Goal: Task Accomplishment & Management: Use online tool/utility

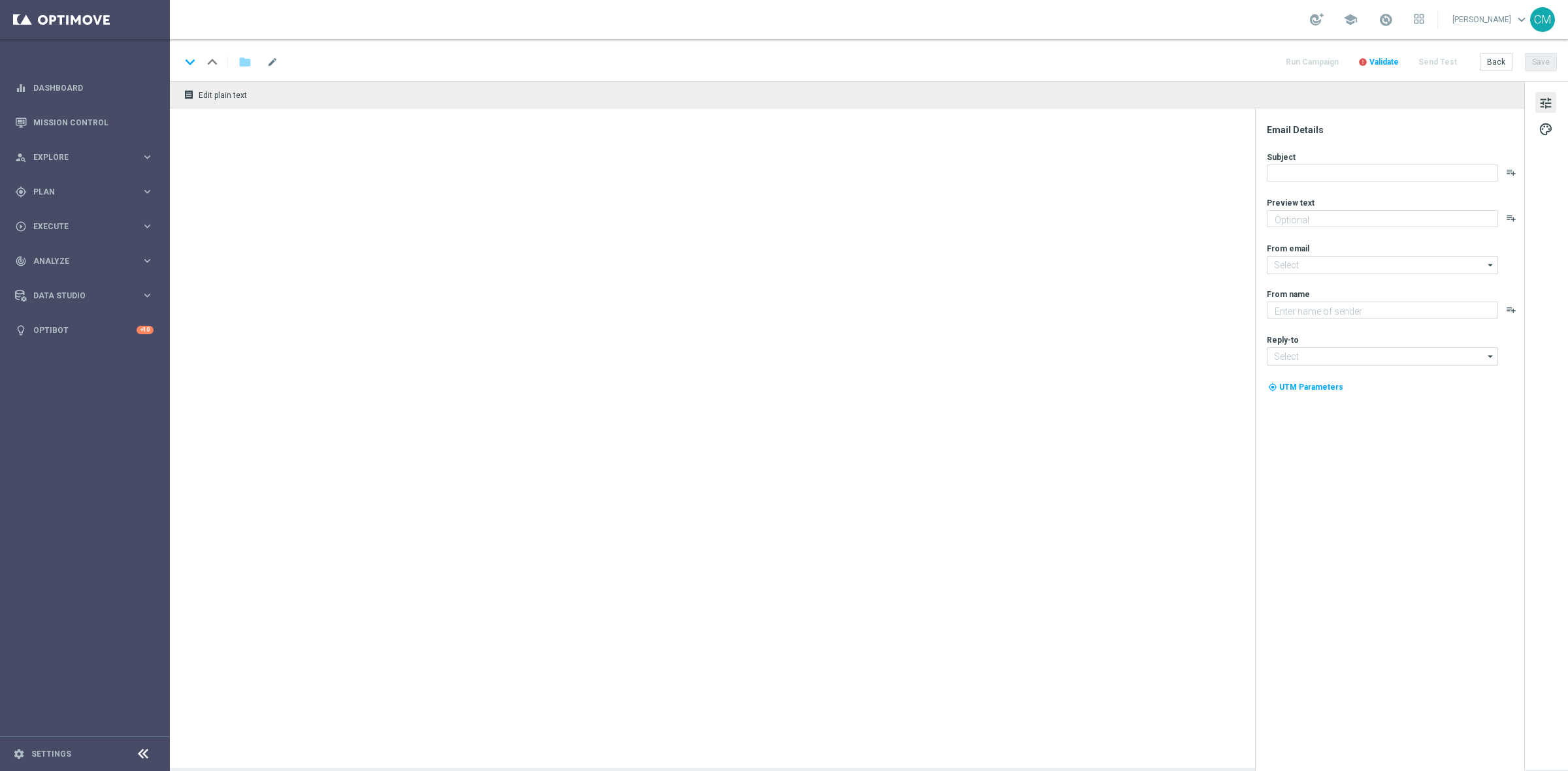
type textarea "Ti abbiamo accreditato 2€ di bonus Slot"
type input "[EMAIL_ADDRESS][DOMAIN_NAME]"
type textarea "Sisal"
type input "[EMAIL_ADDRESS][DOMAIN_NAME]"
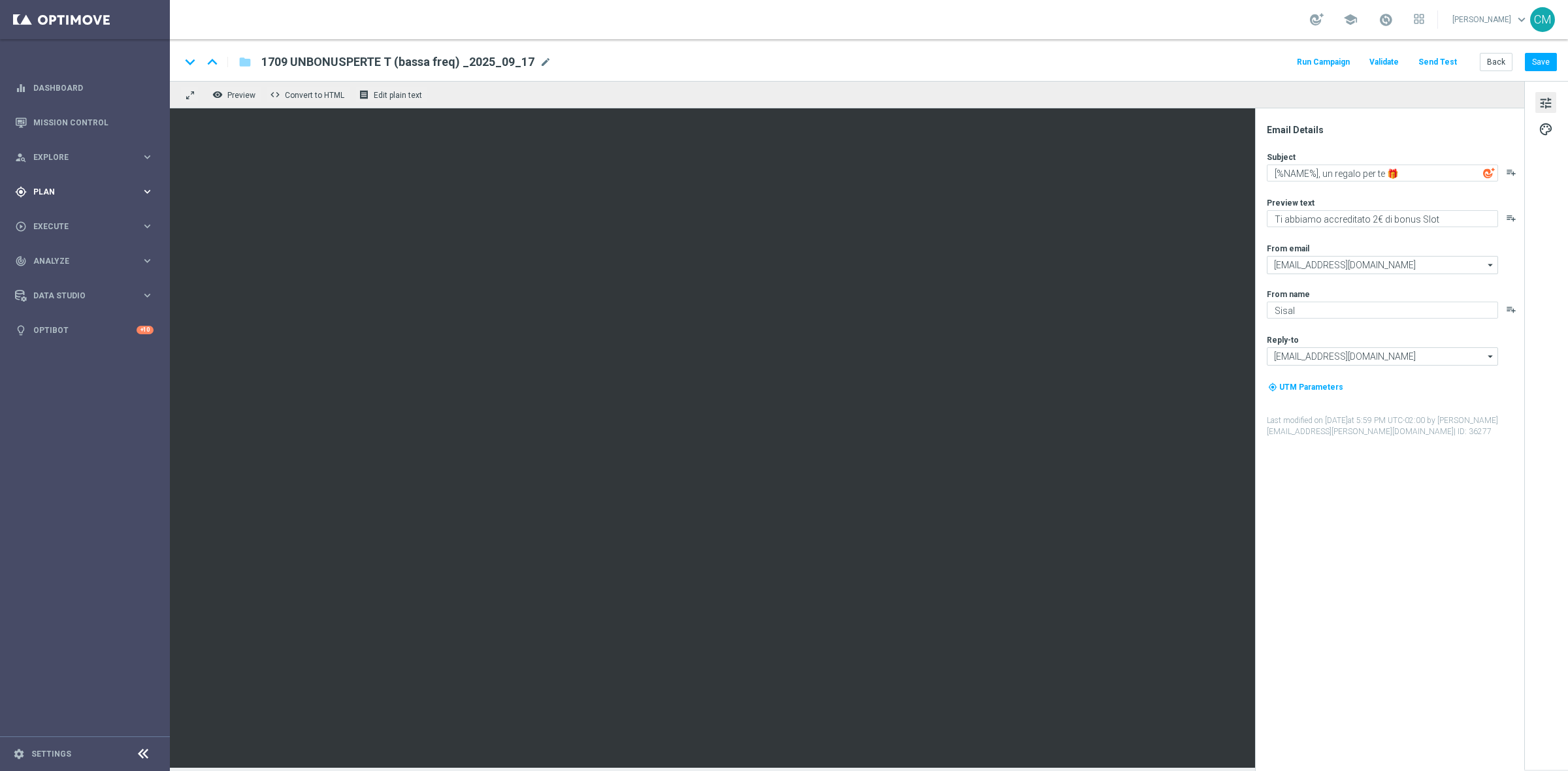
click at [85, 197] on div "gps_fixed Plan keyboard_arrow_right" at bounding box center [84, 191] width 169 height 35
click at [64, 222] on link "Target Groups" at bounding box center [84, 219] width 102 height 11
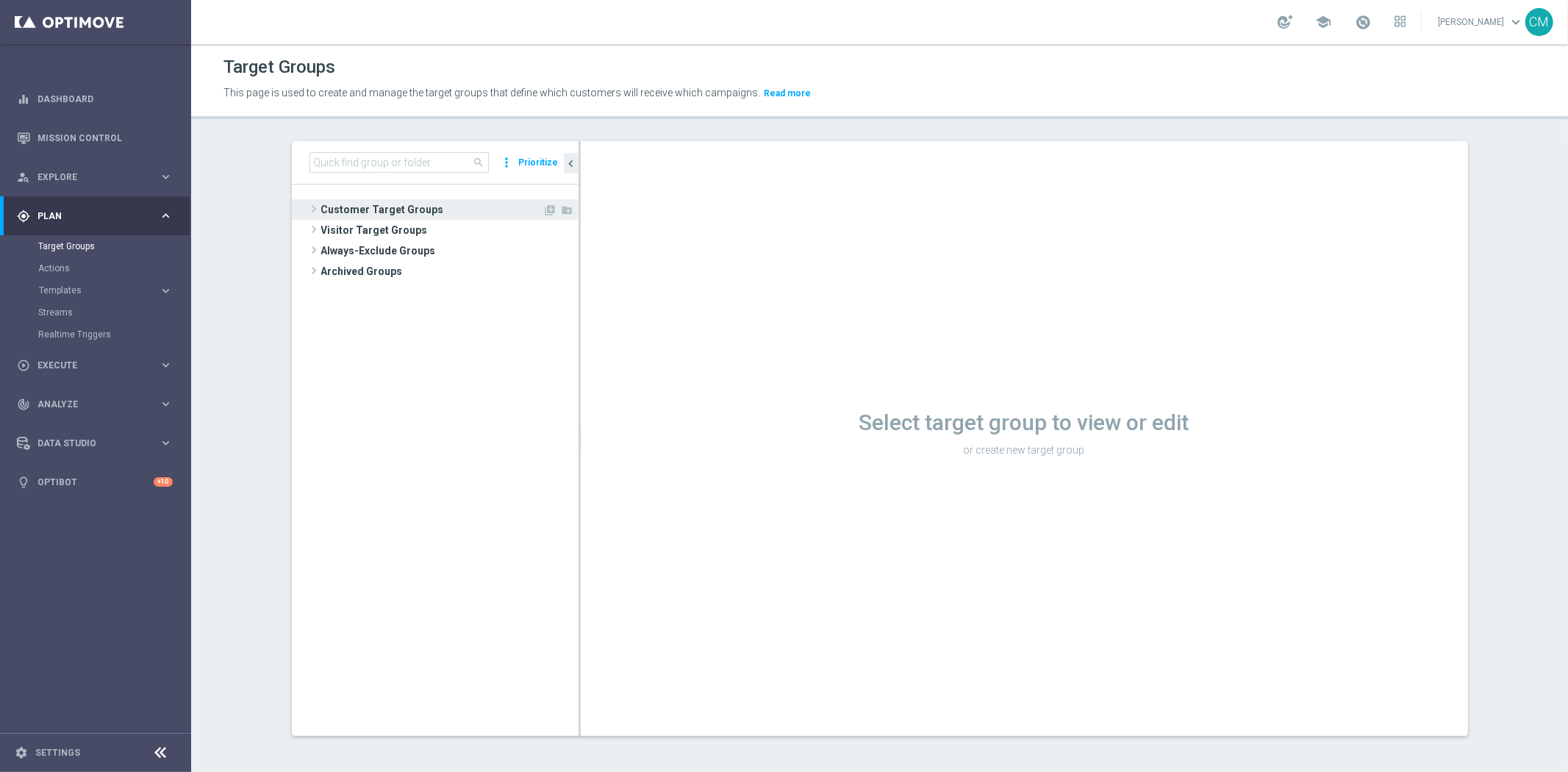
click at [345, 206] on span "Customer Target Groups" at bounding box center [432, 210] width 222 height 21
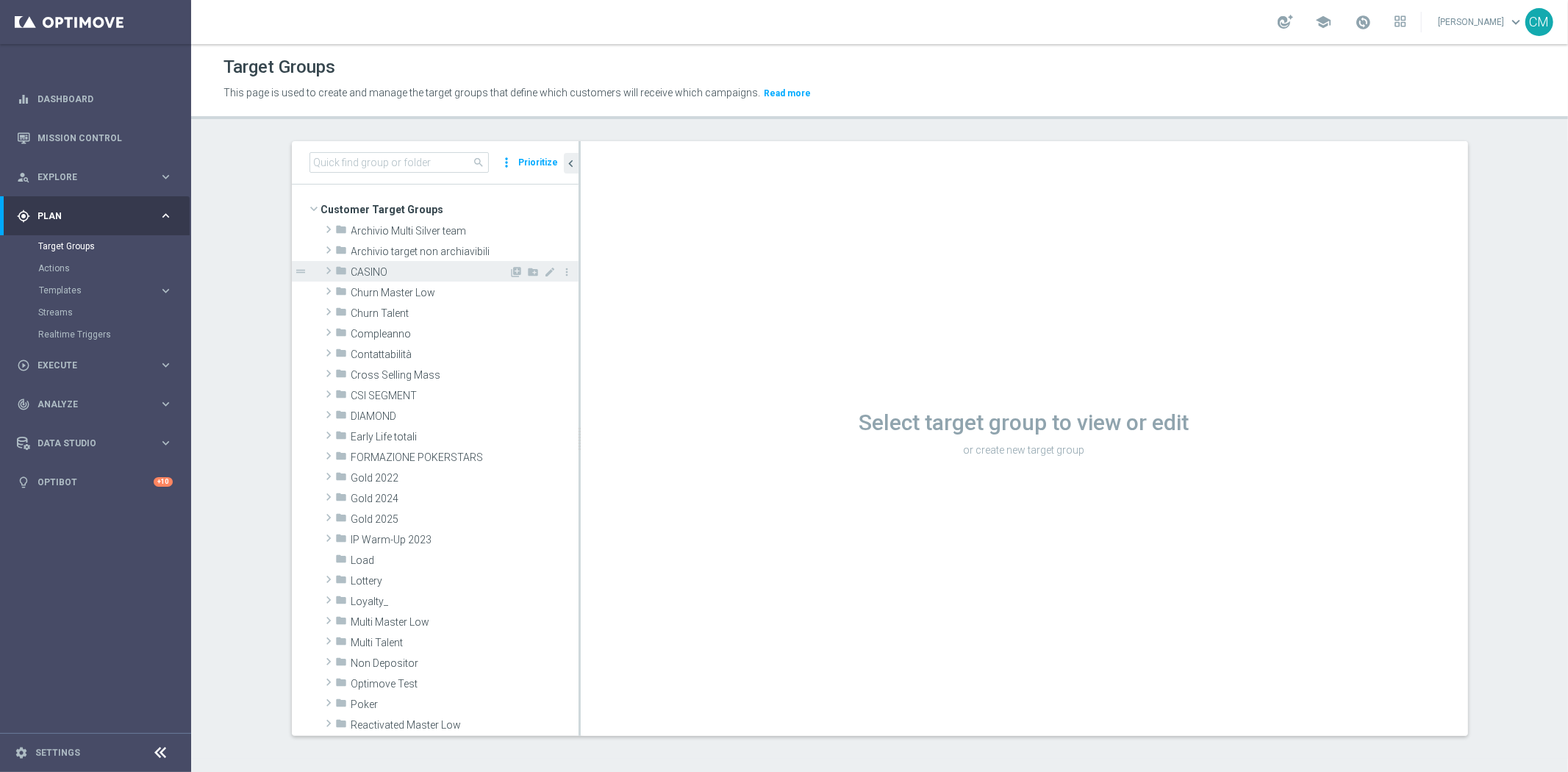
click at [357, 266] on span "CASINO" at bounding box center [430, 272] width 158 height 12
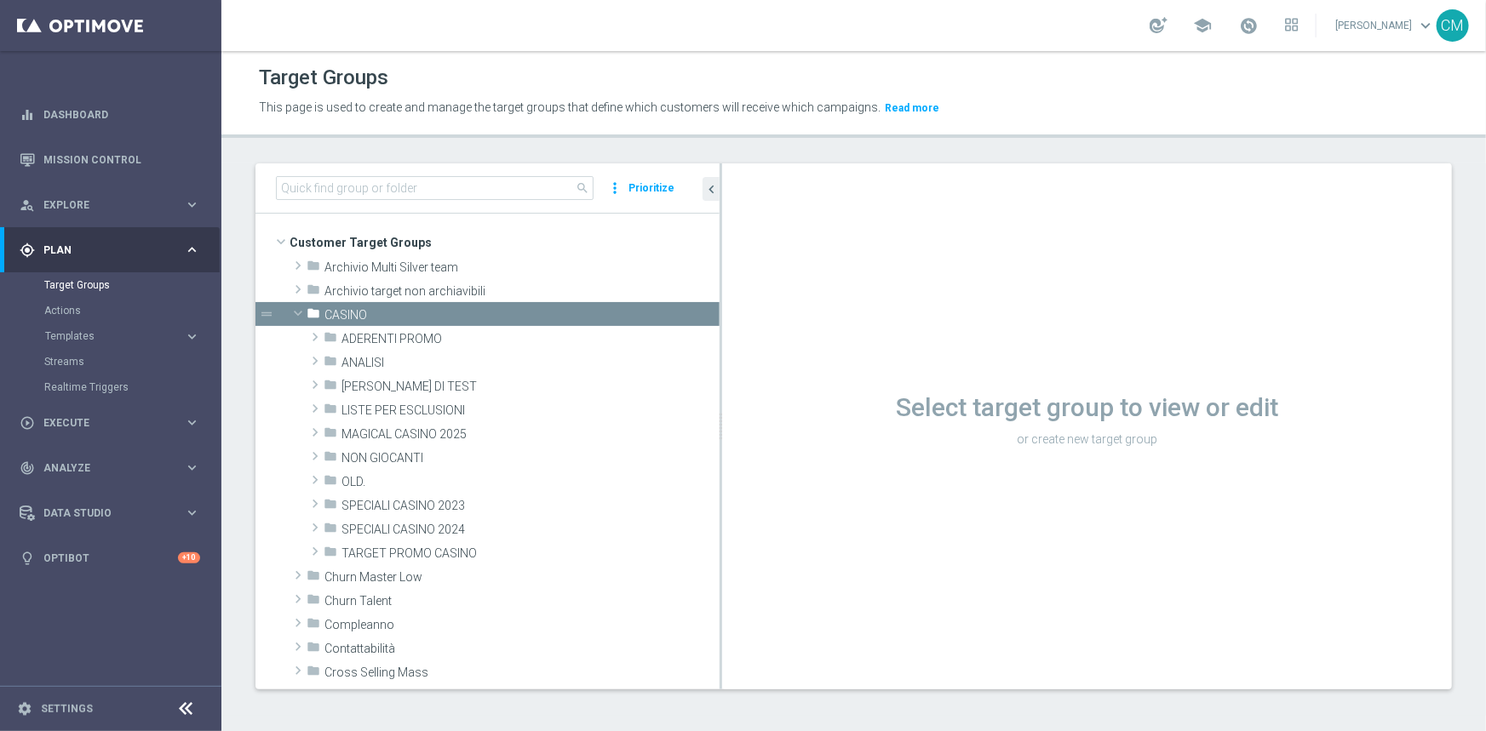
drag, startPoint x: 587, startPoint y: 203, endPoint x: 825, endPoint y: 224, distance: 238.4
click at [825, 224] on as-split "search more_vert Prioritize Customer Target Groups library_add create_new_folder" at bounding box center [853, 426] width 1196 height 526
click at [400, 369] on span "ANALISI" at bounding box center [490, 363] width 298 height 14
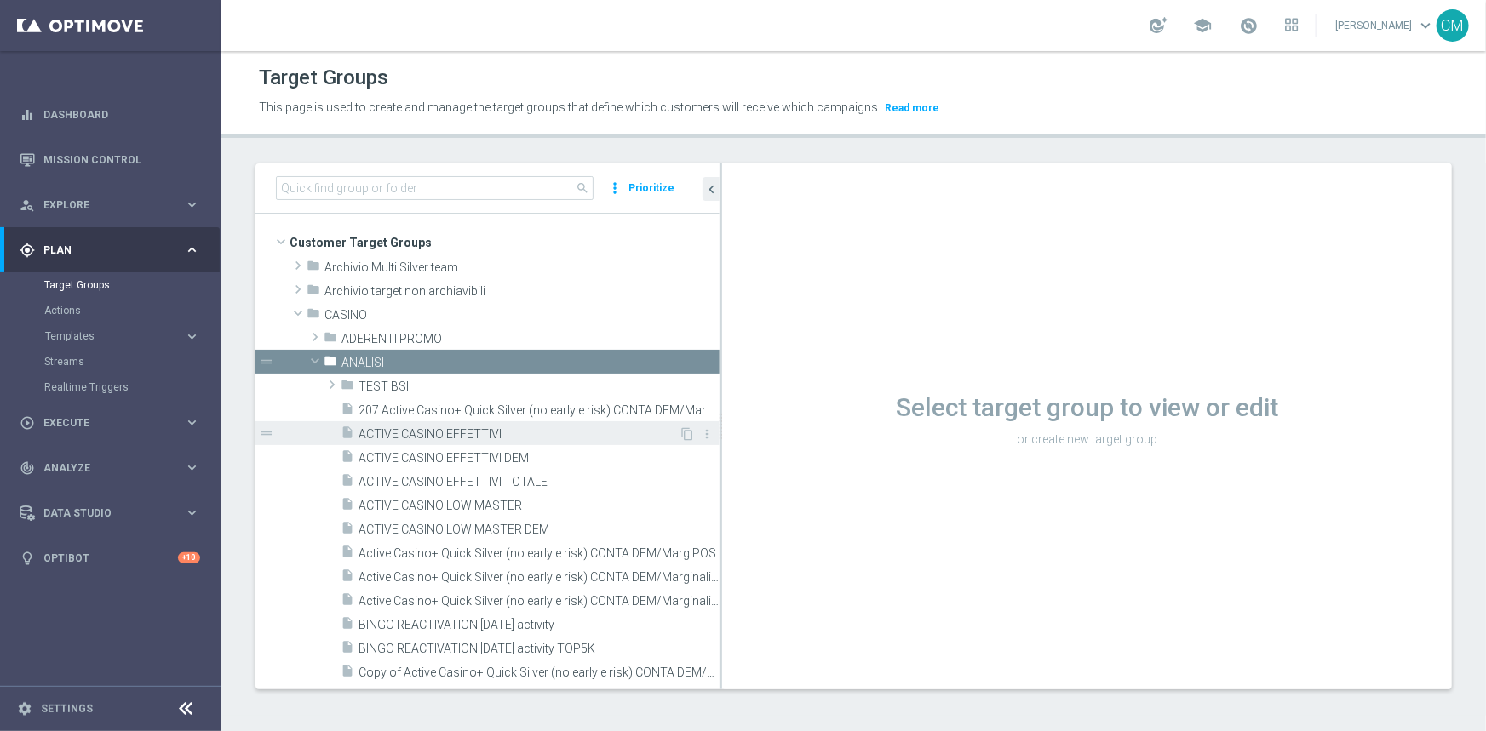
click at [468, 421] on div "insert_drive_file ACTIVE CASINO EFFETTIVI" at bounding box center [510, 433] width 338 height 24
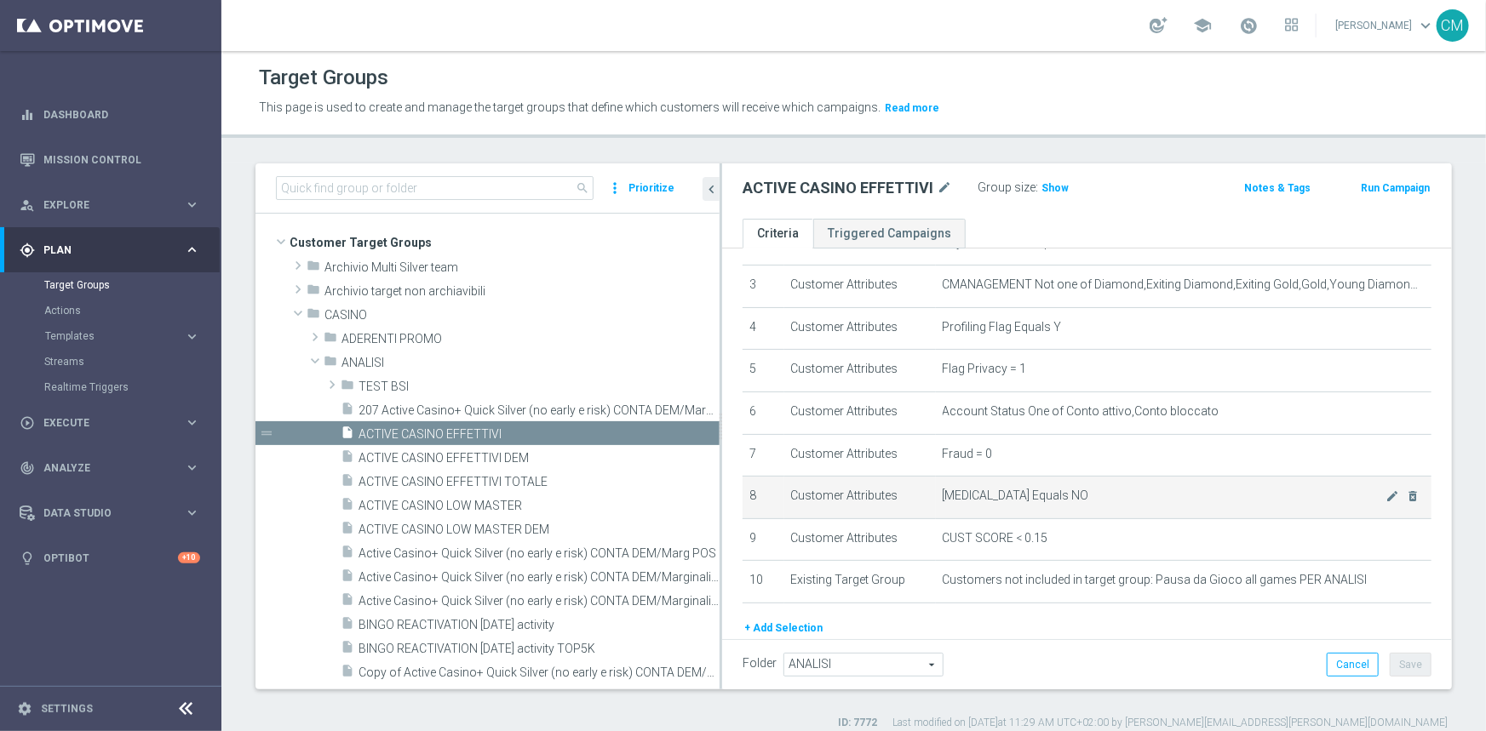
scroll to position [66, 0]
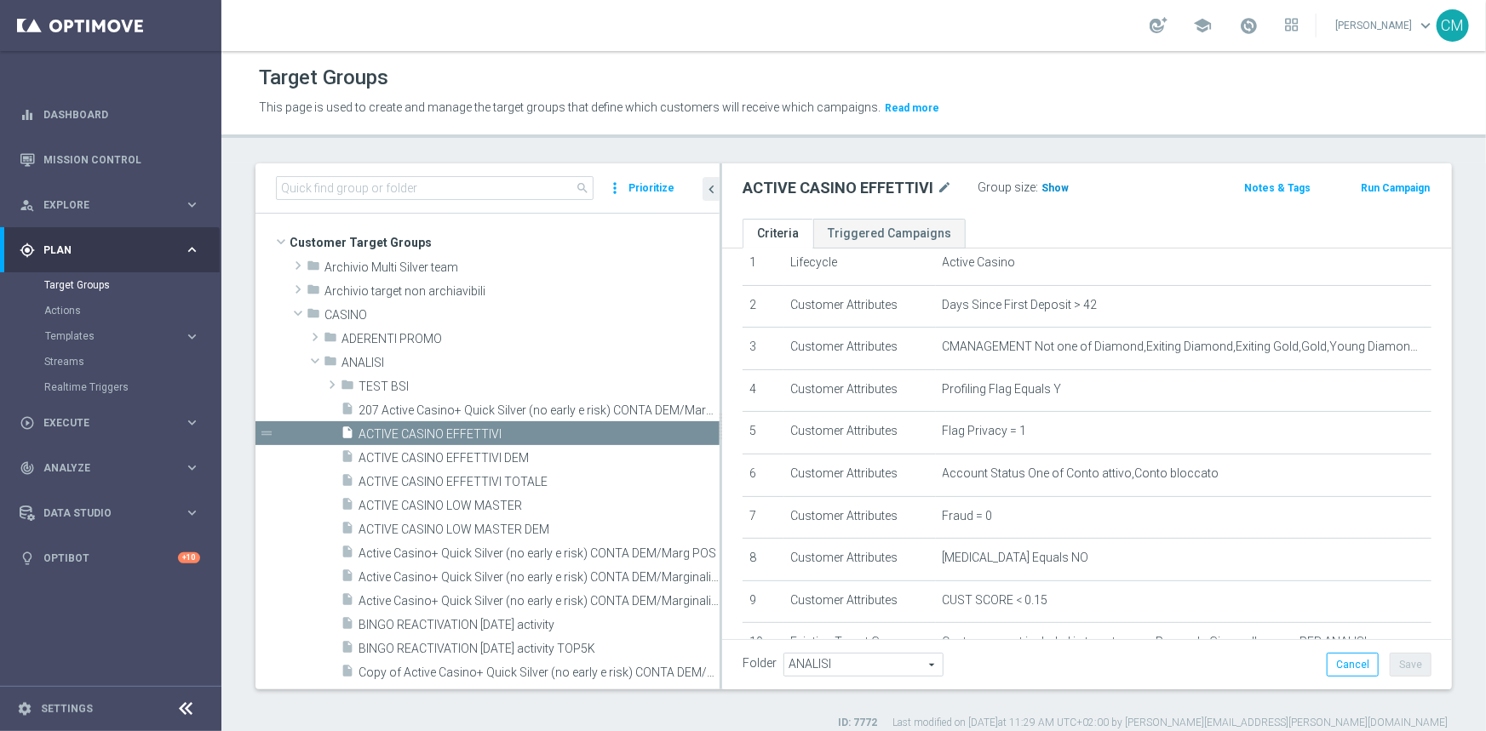
click at [1044, 183] on span "Show" at bounding box center [1054, 188] width 27 height 12
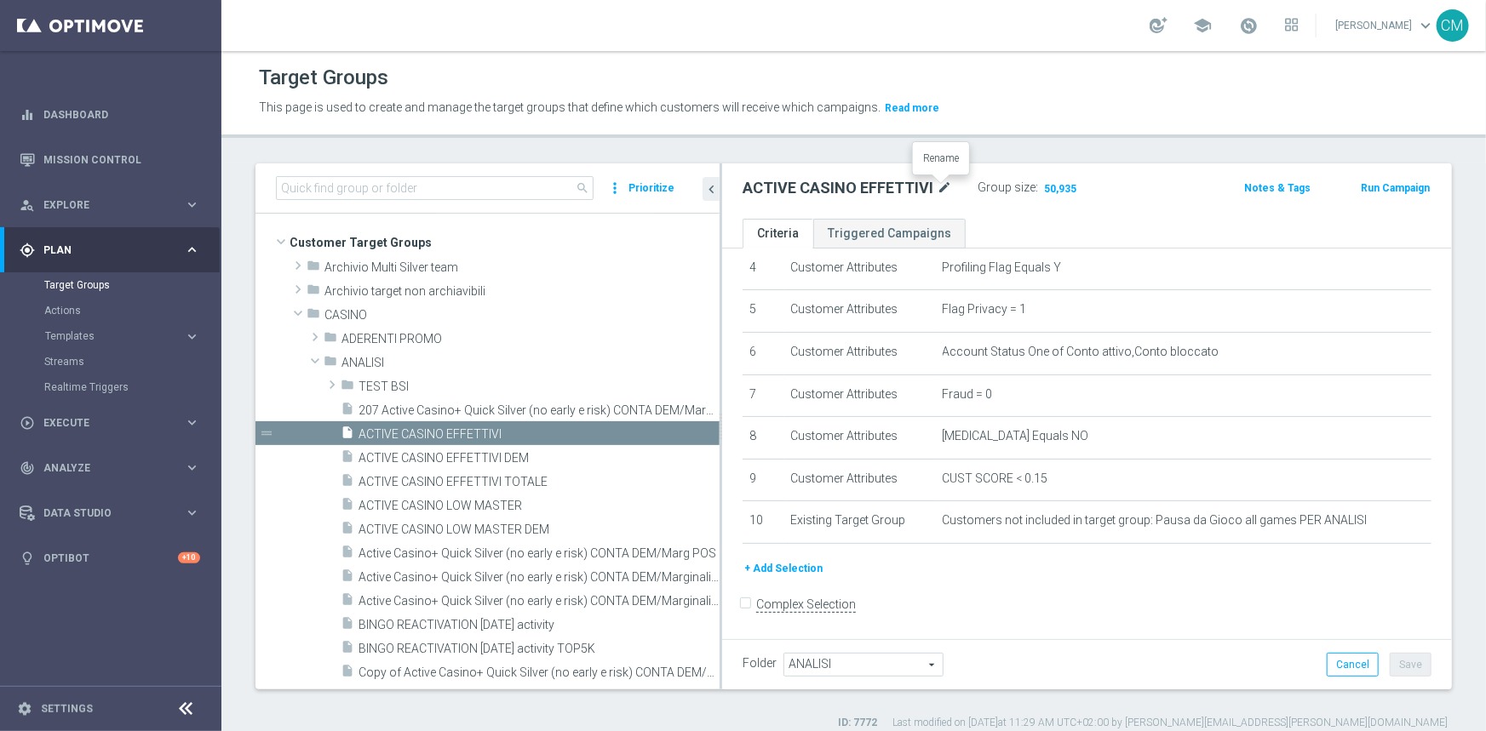
click at [946, 182] on icon "mode_edit" at bounding box center [943, 188] width 15 height 20
click at [935, 184] on input "ACTIVE CASINO EFFETTIVI" at bounding box center [857, 190] width 230 height 24
type input "ACTIVE CASINO EFFETTIVI TALENT"
click at [1060, 211] on div "ACTIVE CASINO EFFETTIVI TALENT Group size : 50,935 Notes & Tags Run Campaign" at bounding box center [1087, 190] width 730 height 55
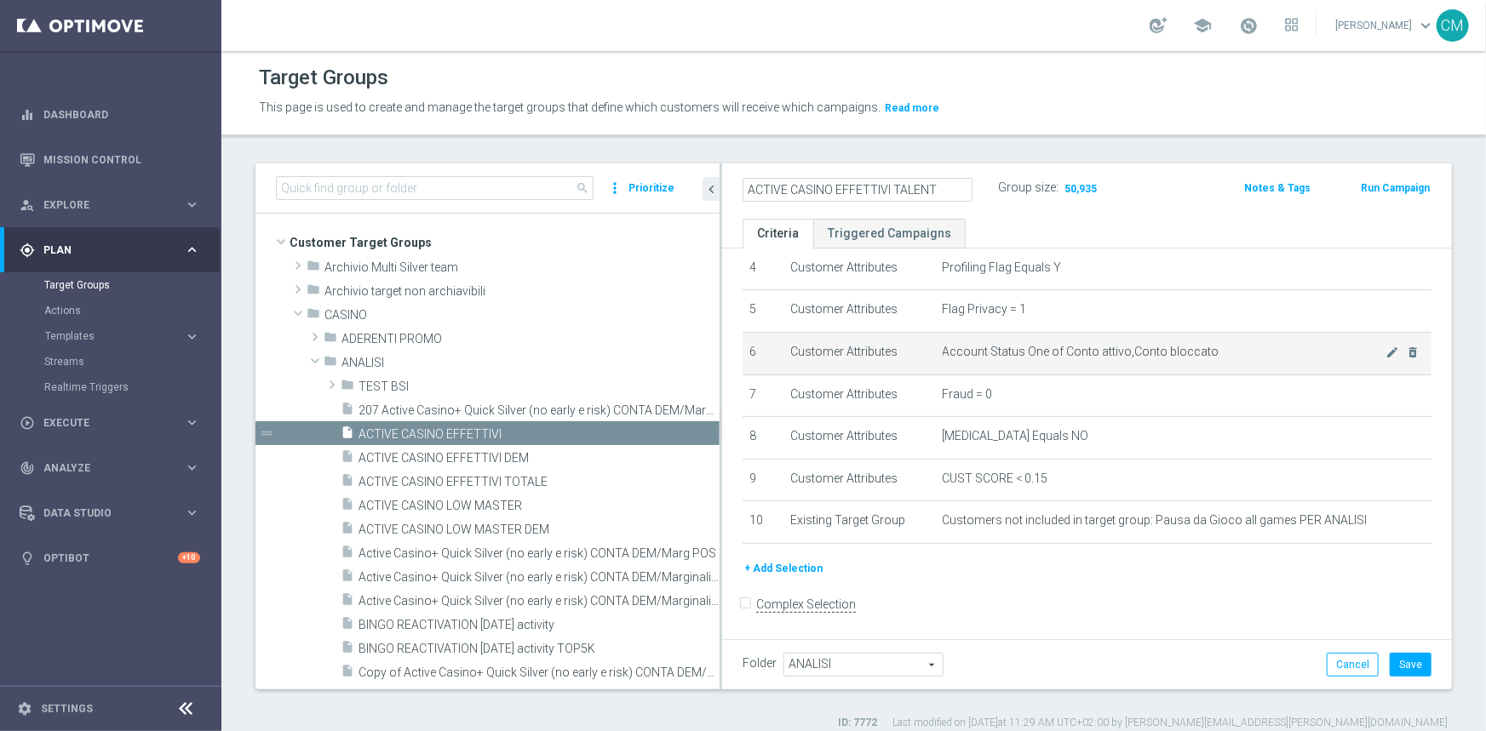
scroll to position [0, 0]
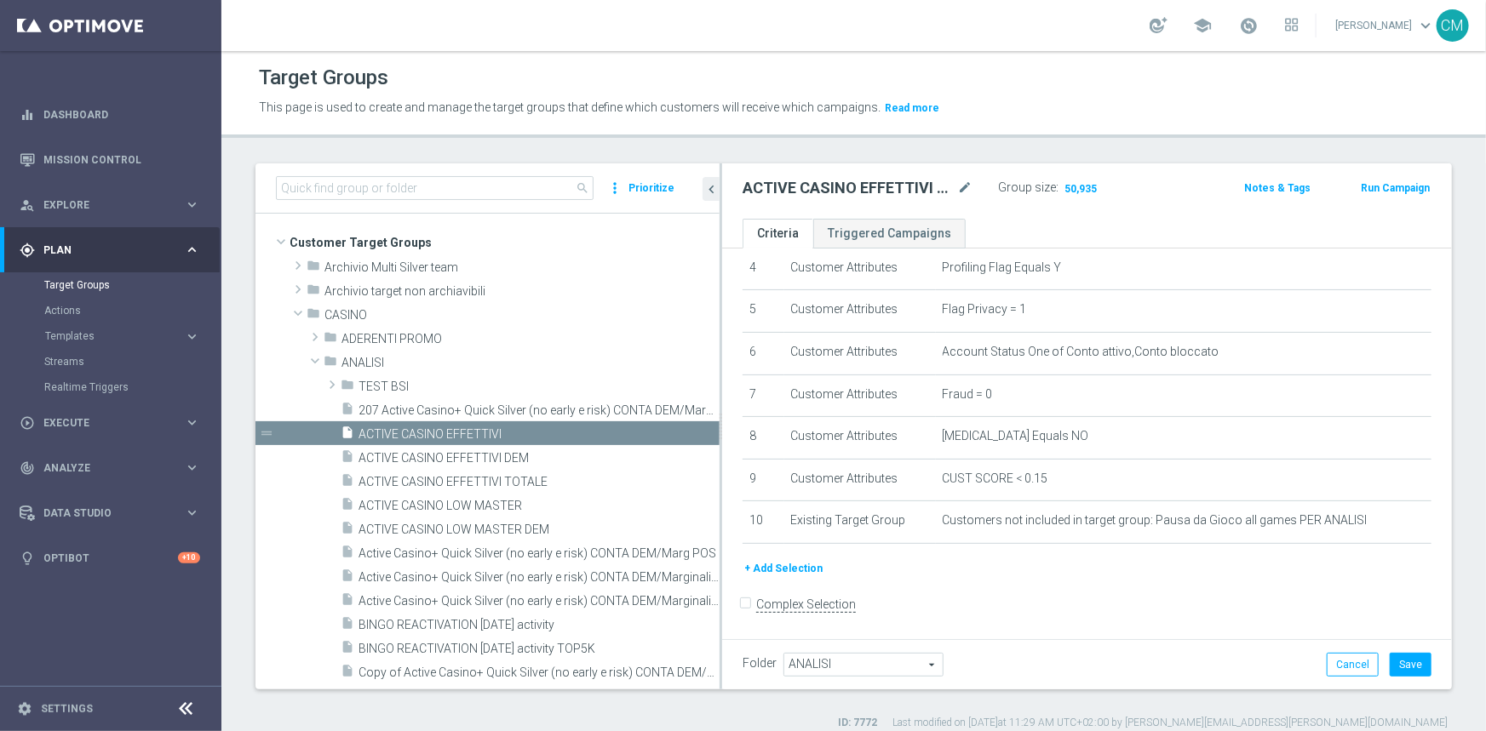
click at [1417, 649] on div "Folder ANALISI ANALISI arrow_drop_down search Cancel Save Saving..." at bounding box center [1087, 664] width 730 height 50
click at [1416, 649] on div "Folder ANALISI ANALISI arrow_drop_down search Cancel Save Saving..." at bounding box center [1087, 664] width 730 height 50
click at [1407, 661] on button "Save" at bounding box center [1410, 665] width 42 height 24
click at [535, 460] on span "ACTIVE CASINO EFFETTIVI DEM" at bounding box center [518, 458] width 320 height 14
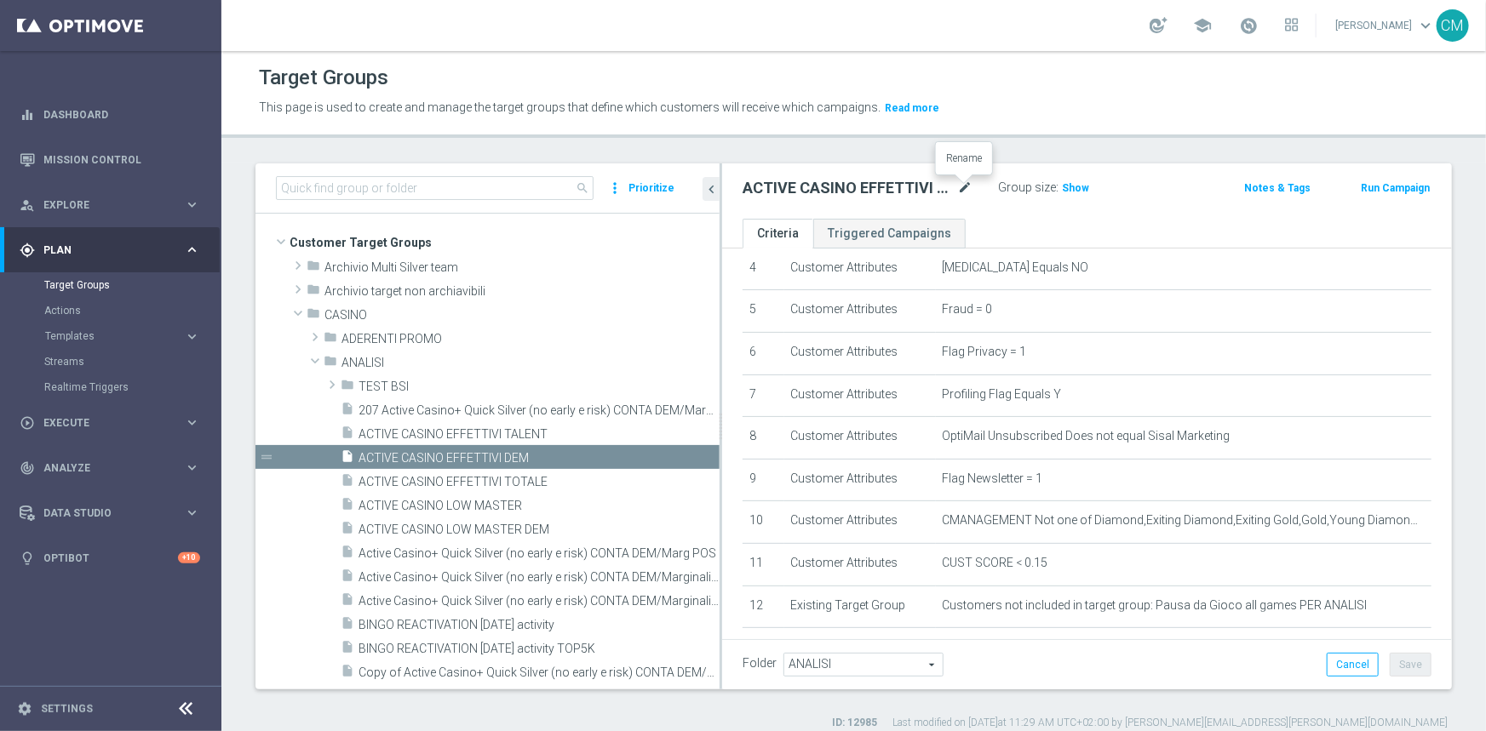
click at [958, 191] on icon "mode_edit" at bounding box center [964, 188] width 15 height 20
click at [937, 192] on input "ACTIVE CASINO EFFETTIVI DEM" at bounding box center [857, 190] width 230 height 24
type input "ACTIVE CASINO EFFETTIVI DEM TALENT"
click at [1193, 664] on div "Folder ANALISI ANALISI arrow_drop_down search Cancel Save Saving..." at bounding box center [1086, 665] width 689 height 24
click at [1407, 664] on button "Save" at bounding box center [1410, 665] width 42 height 24
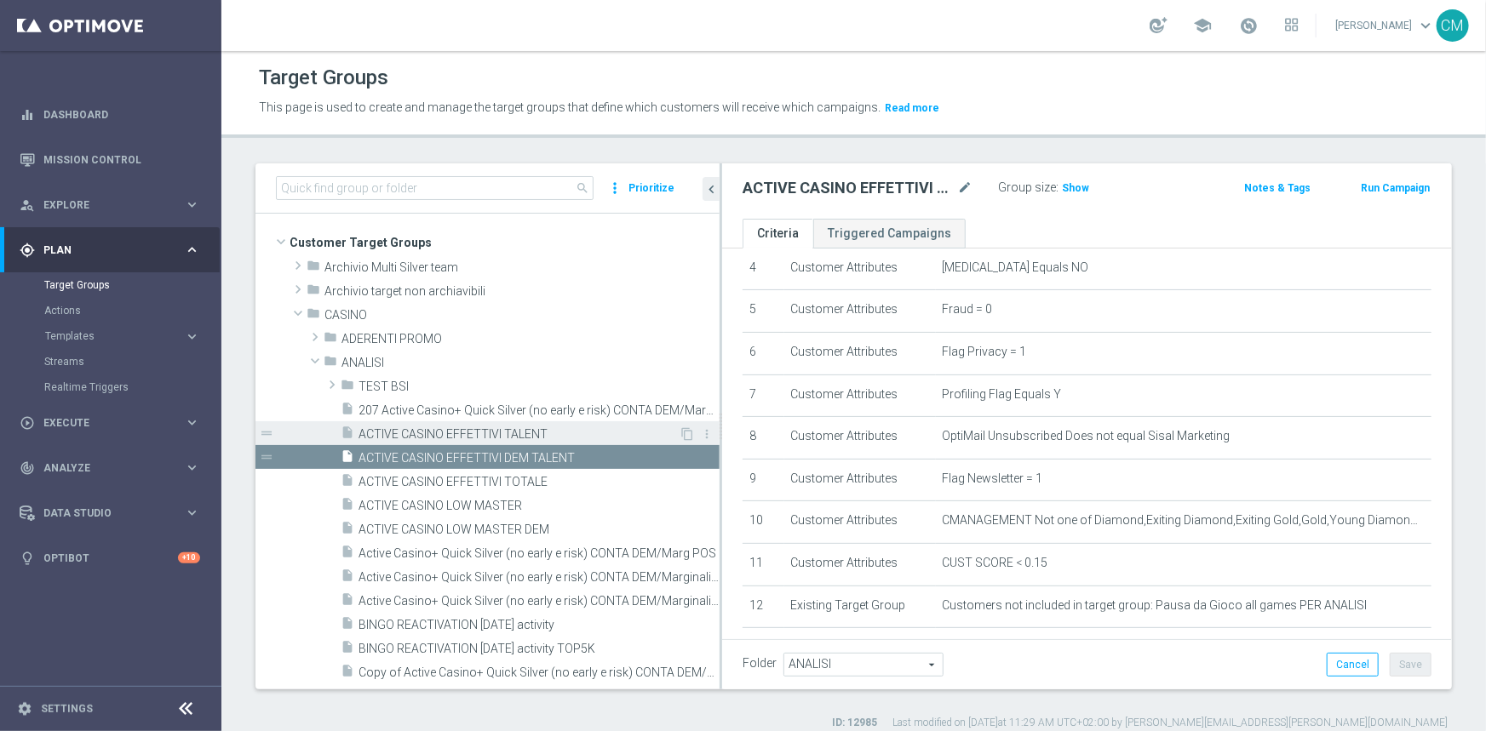
click at [481, 425] on div "insert_drive_file ACTIVE CASINO EFFETTIVI TALENT" at bounding box center [510, 433] width 338 height 24
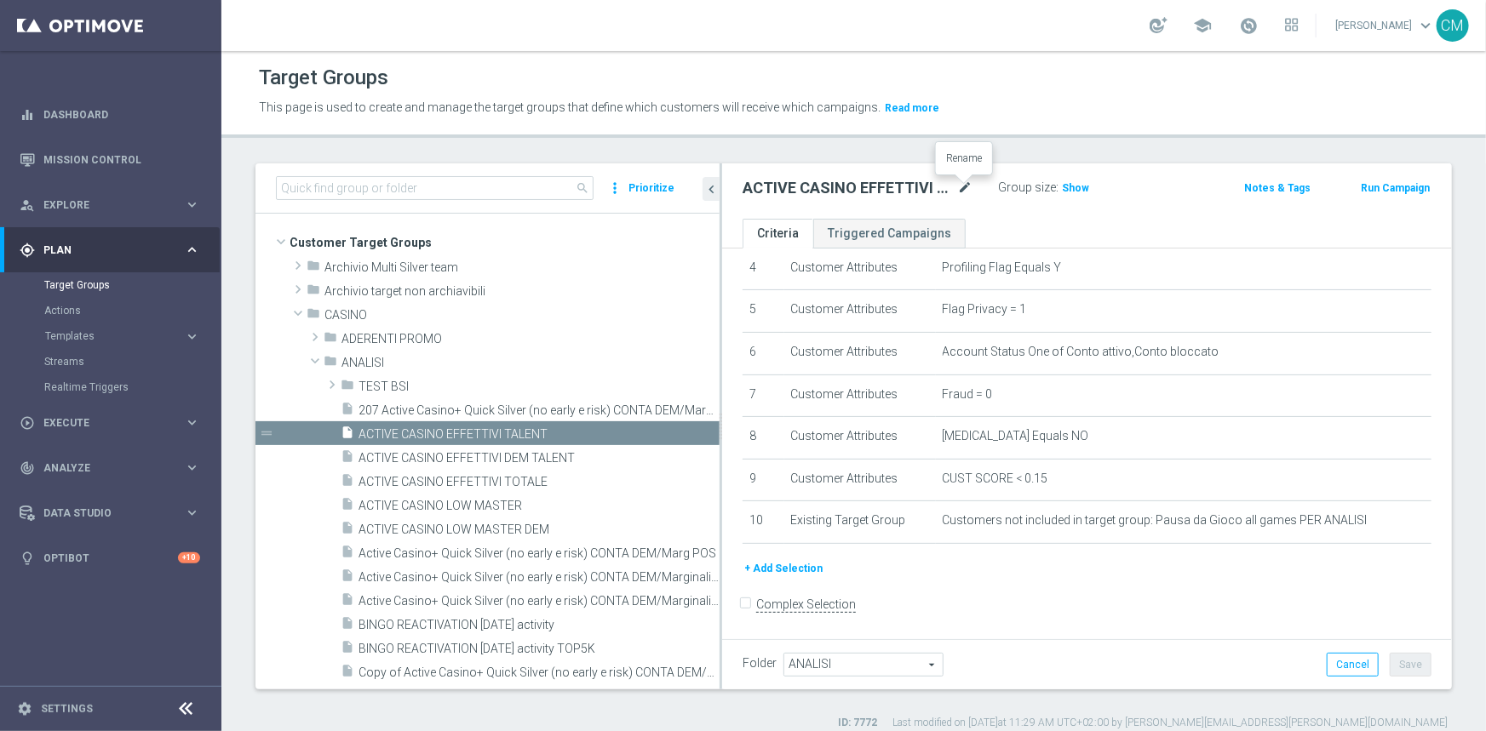
click at [965, 183] on icon "mode_edit" at bounding box center [964, 188] width 15 height 20
click at [485, 499] on span "ACTIVE CASINO LOW MASTER" at bounding box center [518, 506] width 320 height 14
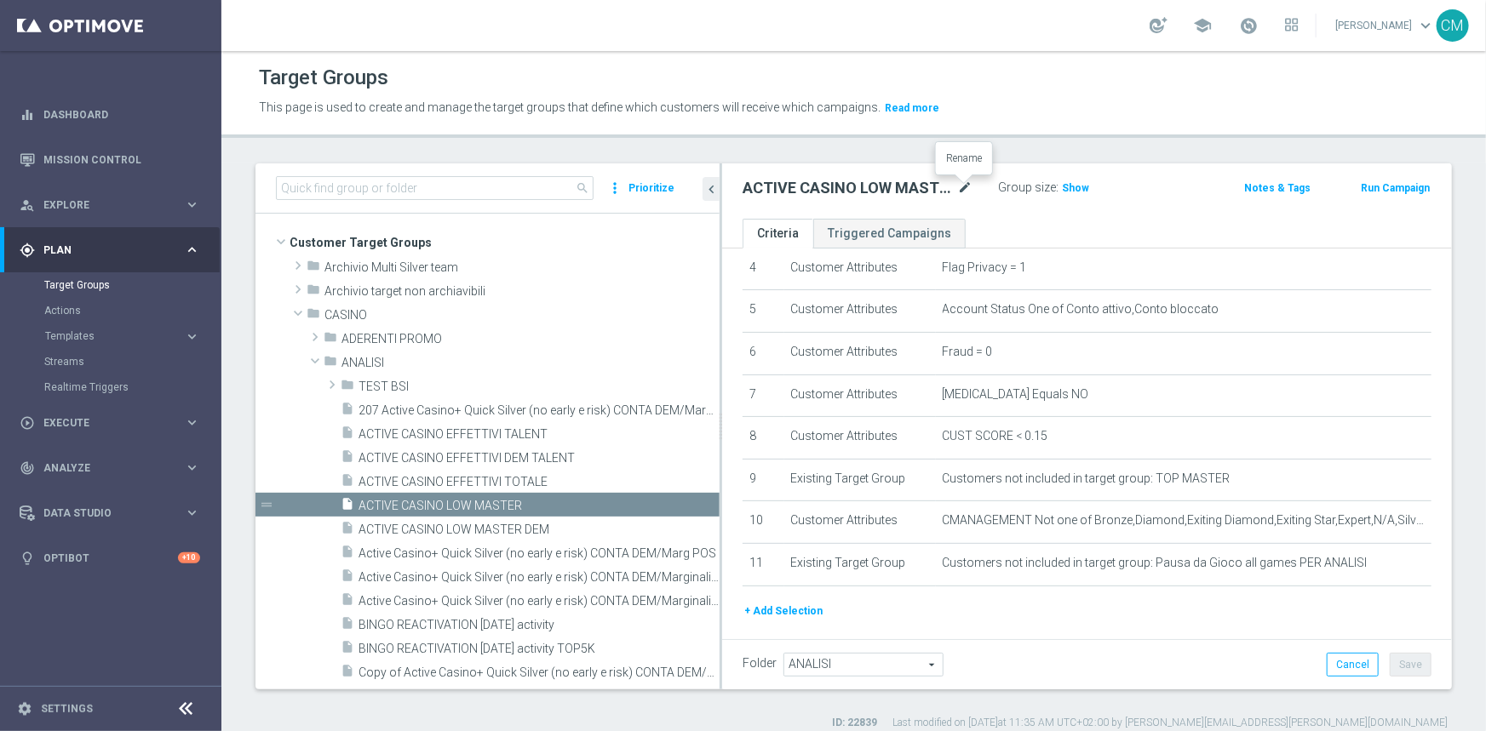
click at [963, 192] on icon "mode_edit" at bounding box center [964, 188] width 15 height 20
click at [1071, 189] on span "Show" at bounding box center [1075, 188] width 27 height 12
click at [1071, 189] on span "15,510" at bounding box center [1080, 190] width 36 height 16
click at [93, 364] on link "Streams" at bounding box center [110, 362] width 133 height 14
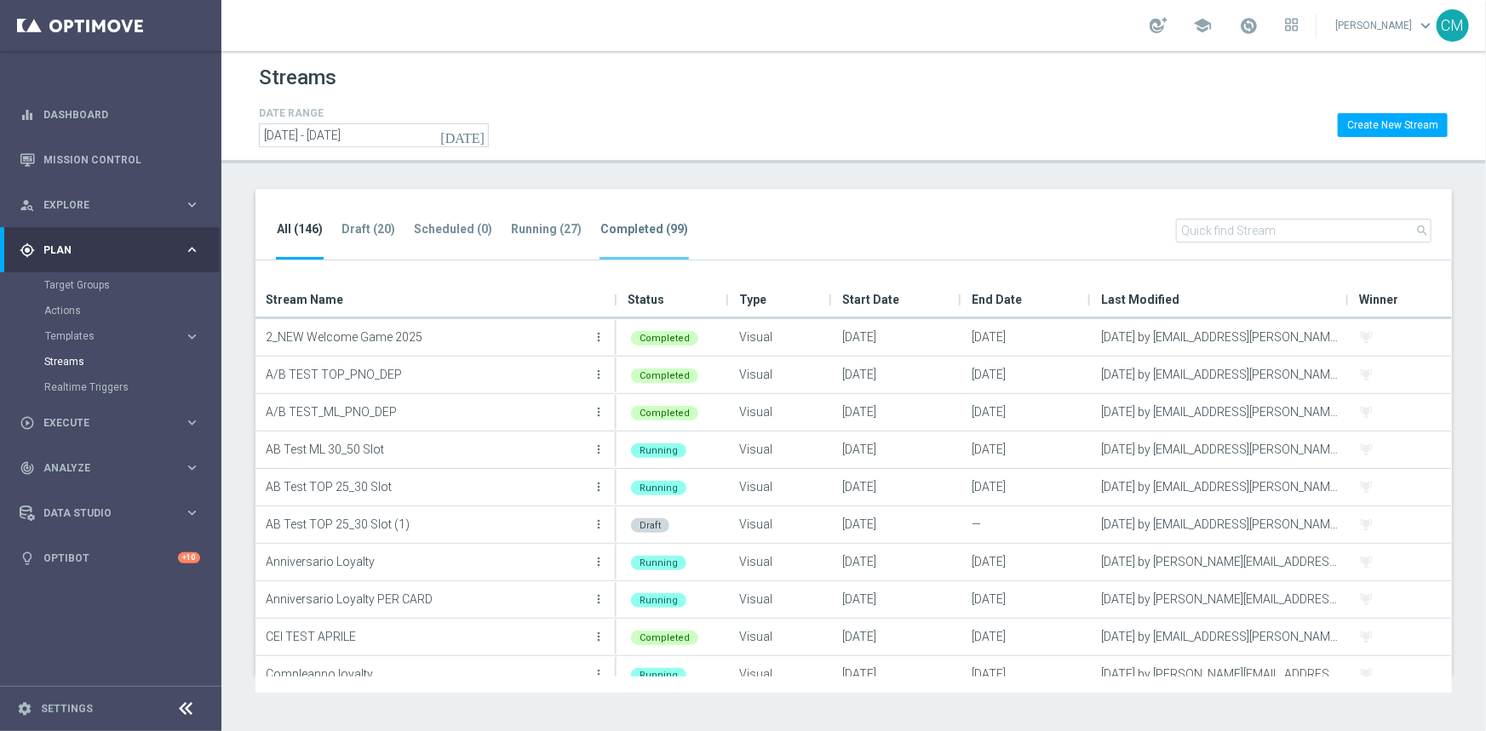
click at [613, 224] on tab-header "Completed (99)" at bounding box center [644, 229] width 88 height 14
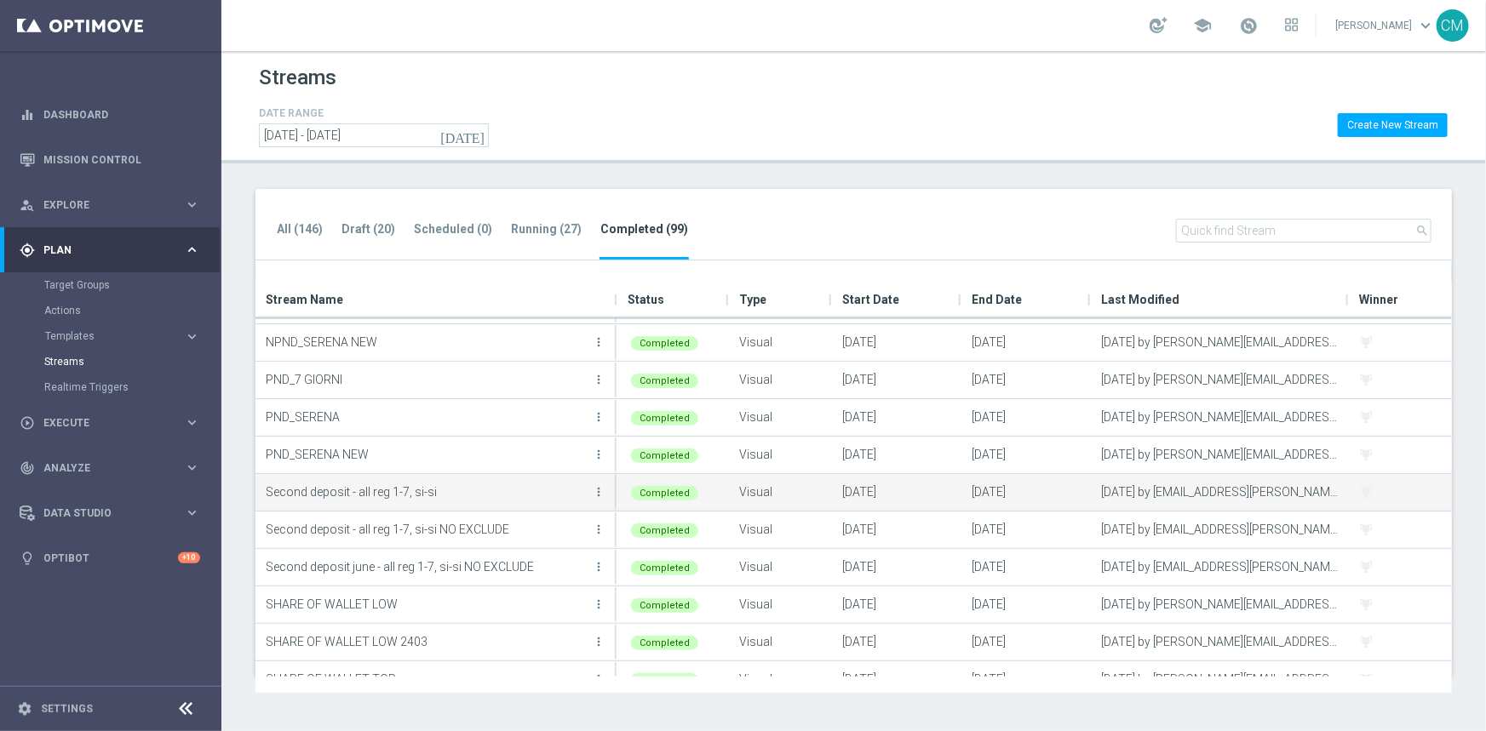
scroll to position [1343, 0]
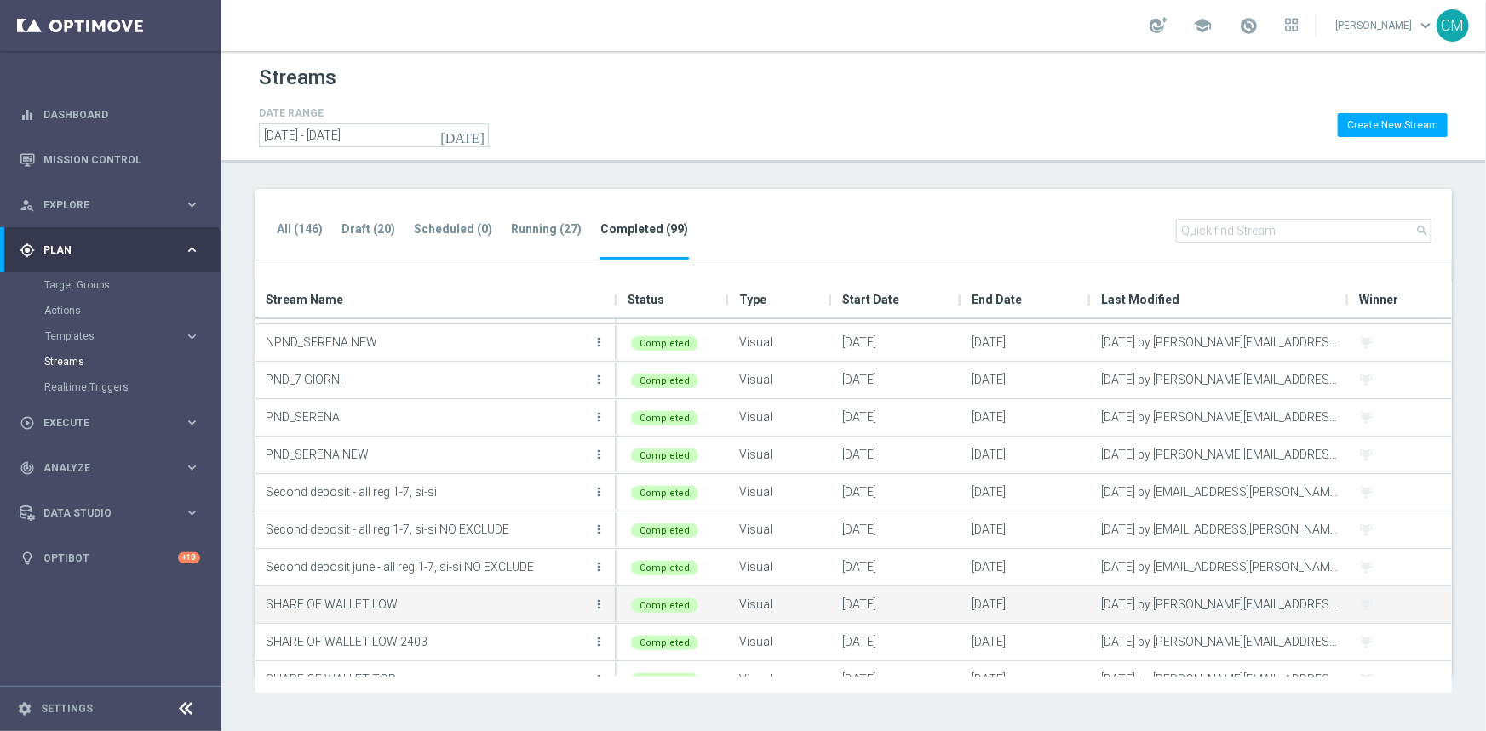
click at [365, 599] on p "SHARE OF WALLET LOW" at bounding box center [427, 605] width 323 height 26
click at [599, 599] on icon "more_vert" at bounding box center [599, 605] width 14 height 14
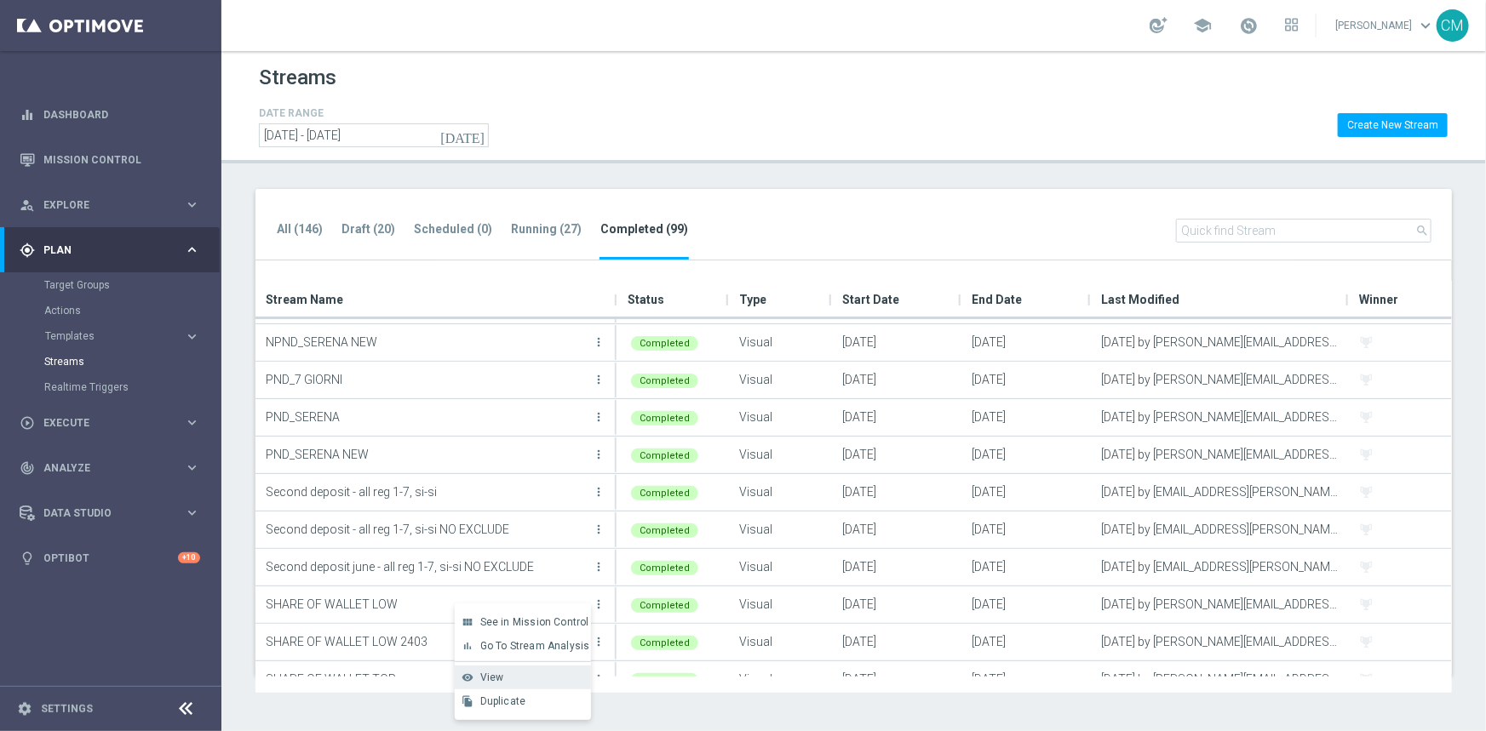
click at [552, 666] on div "visibility View" at bounding box center [523, 678] width 136 height 24
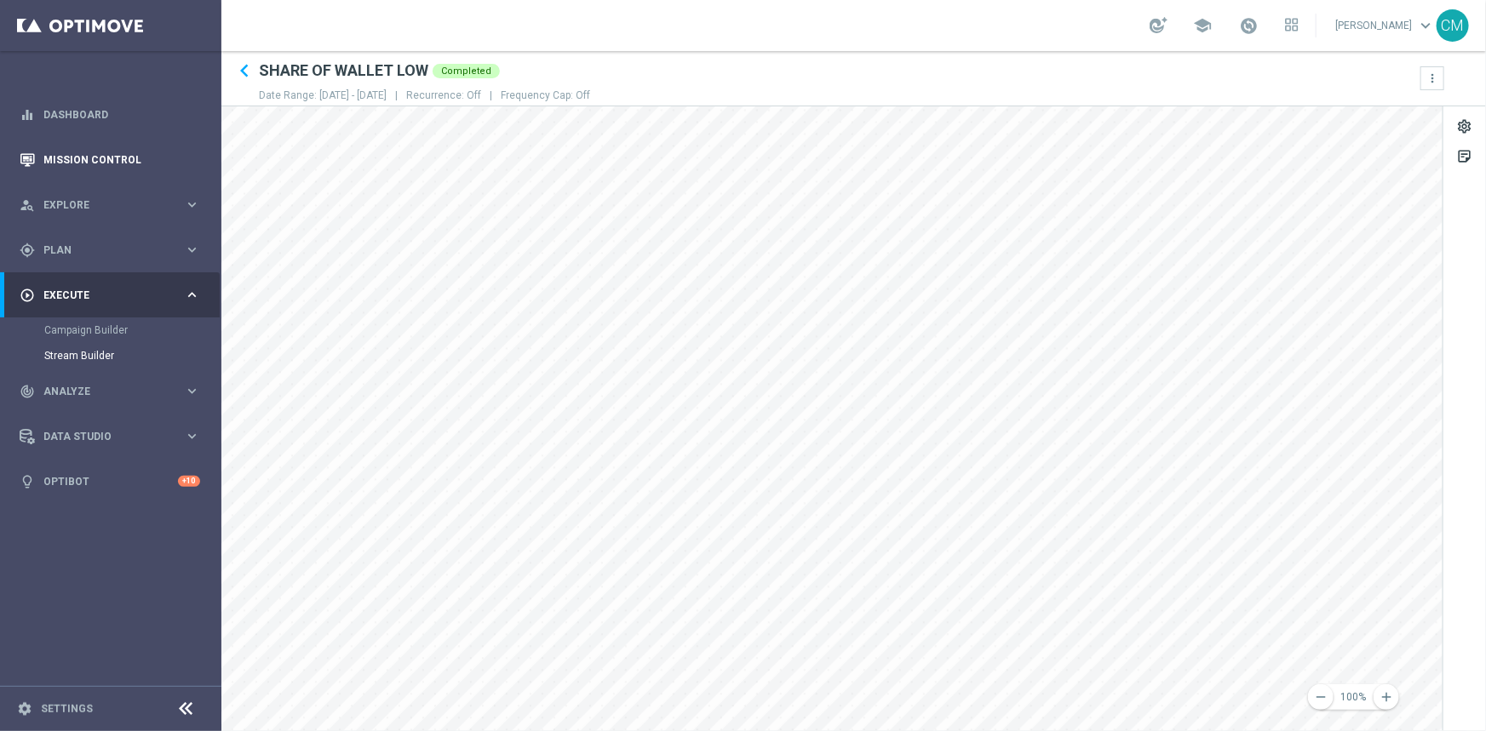
click at [14, 174] on main "equalizer Dashboard Mission Control" at bounding box center [743, 365] width 1486 height 731
click at [0, 292] on main "equalizer Dashboard Mission Control" at bounding box center [743, 365] width 1486 height 731
click at [1480, 126] on div "remove 100% add settings sticky_note_2" at bounding box center [853, 418] width 1264 height 625
click at [1485, 486] on div "remove 100% add settings sticky_note_2" at bounding box center [853, 418] width 1264 height 625
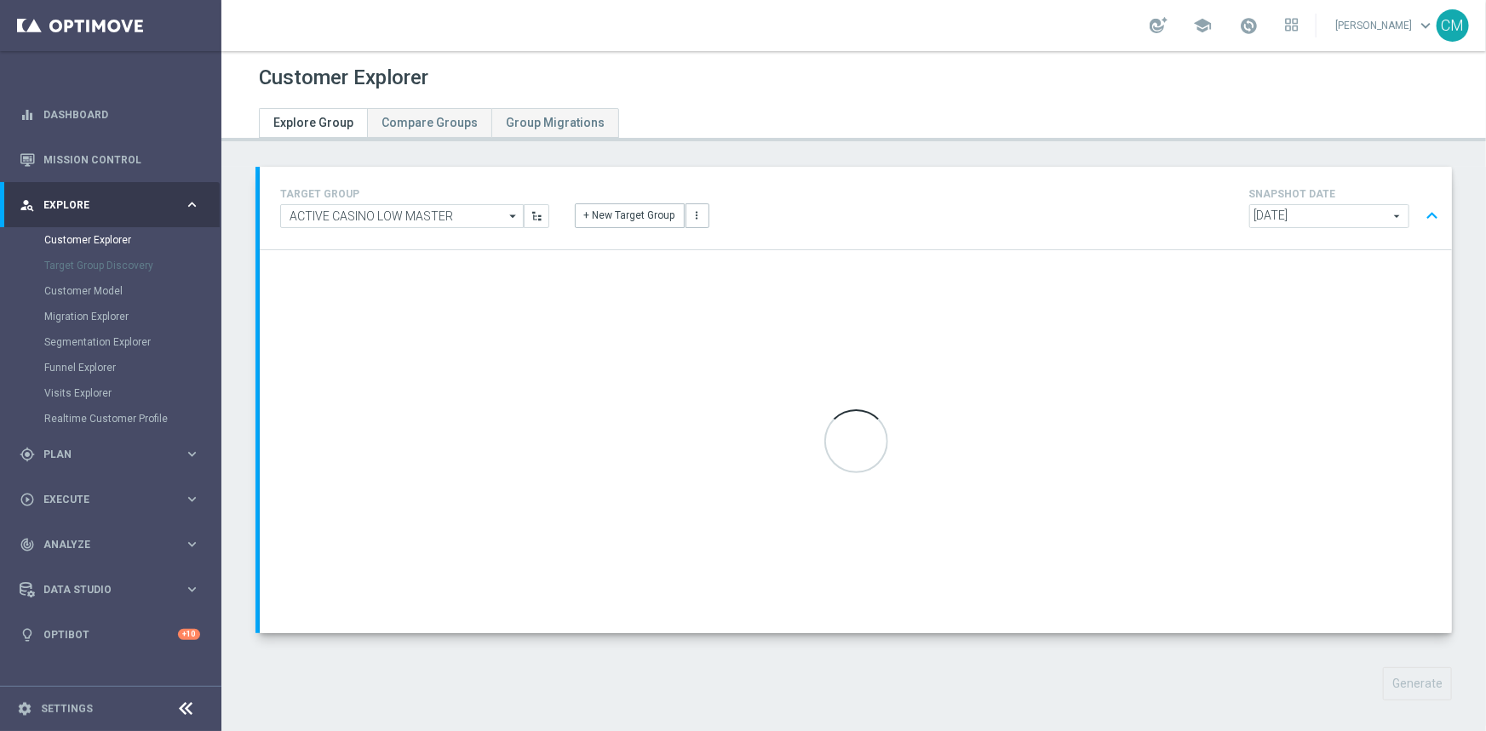
scroll to position [10, 0]
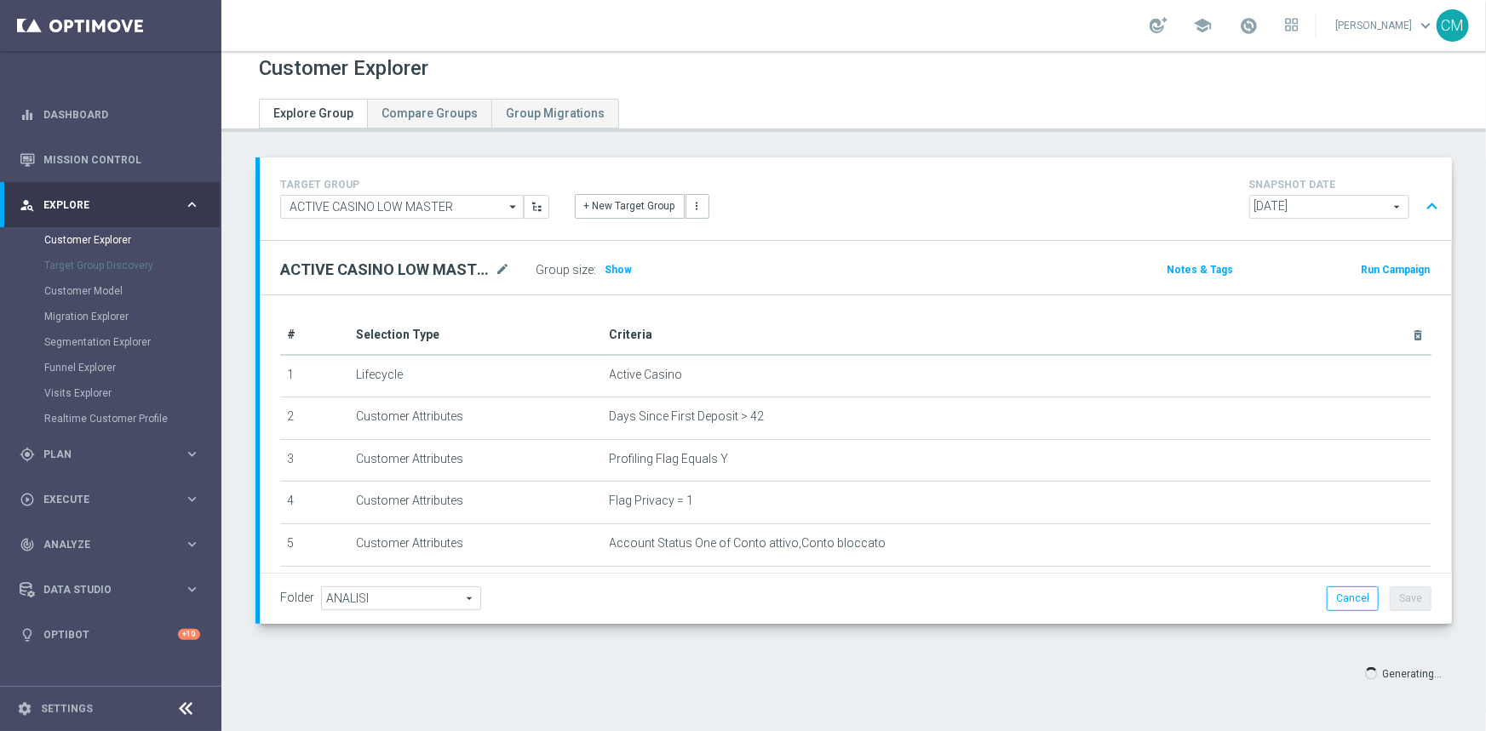
scroll to position [9, 0]
click at [1290, 202] on span "2025-09-29" at bounding box center [1329, 208] width 158 height 22
click at [1280, 227] on span "2025-09-29" at bounding box center [1329, 233] width 141 height 14
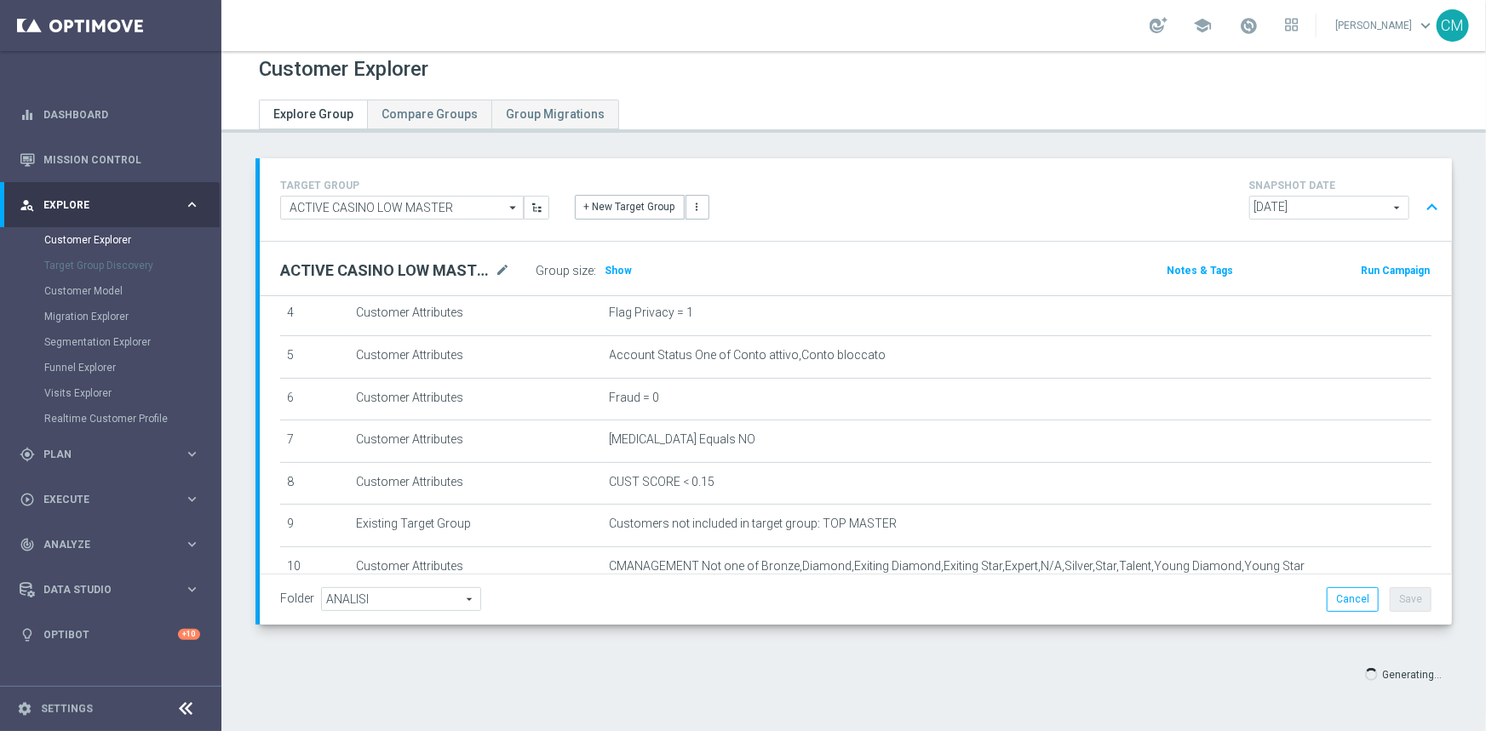
scroll to position [190, 0]
click at [616, 272] on span "Show" at bounding box center [617, 271] width 27 height 12
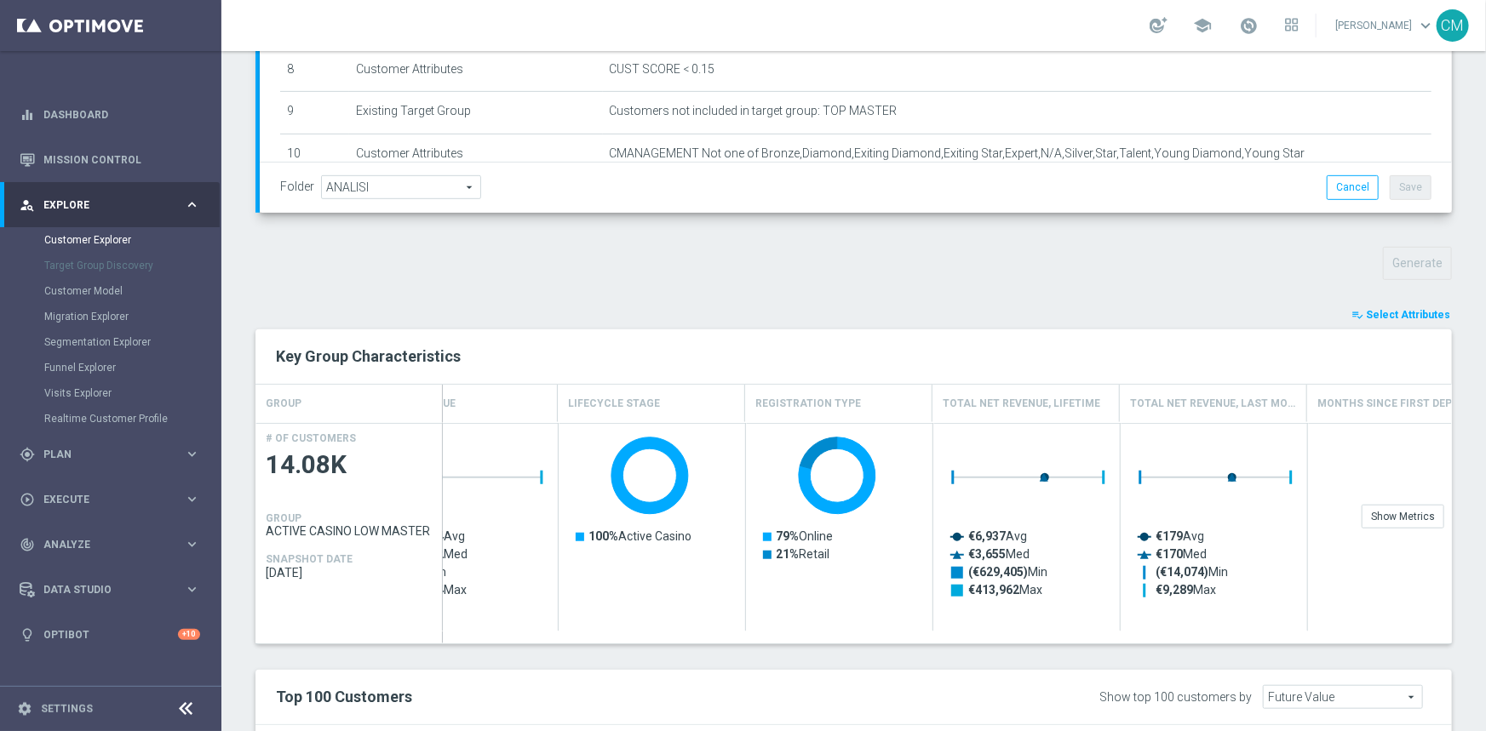
scroll to position [419, 0]
click at [1405, 313] on span "Select Attributes" at bounding box center [1408, 317] width 84 height 12
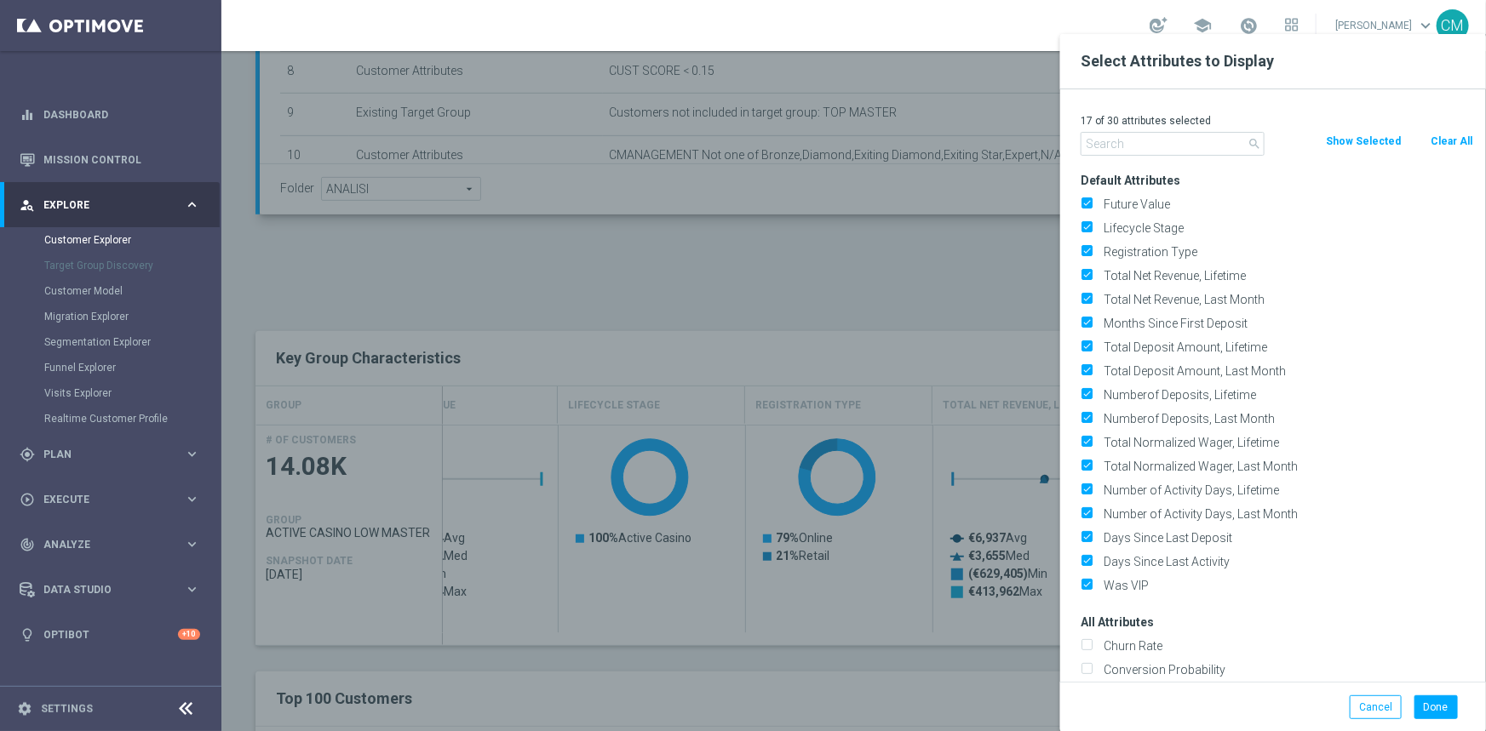
click at [1450, 140] on button "Clear All" at bounding box center [1451, 141] width 45 height 19
checkbox input "false"
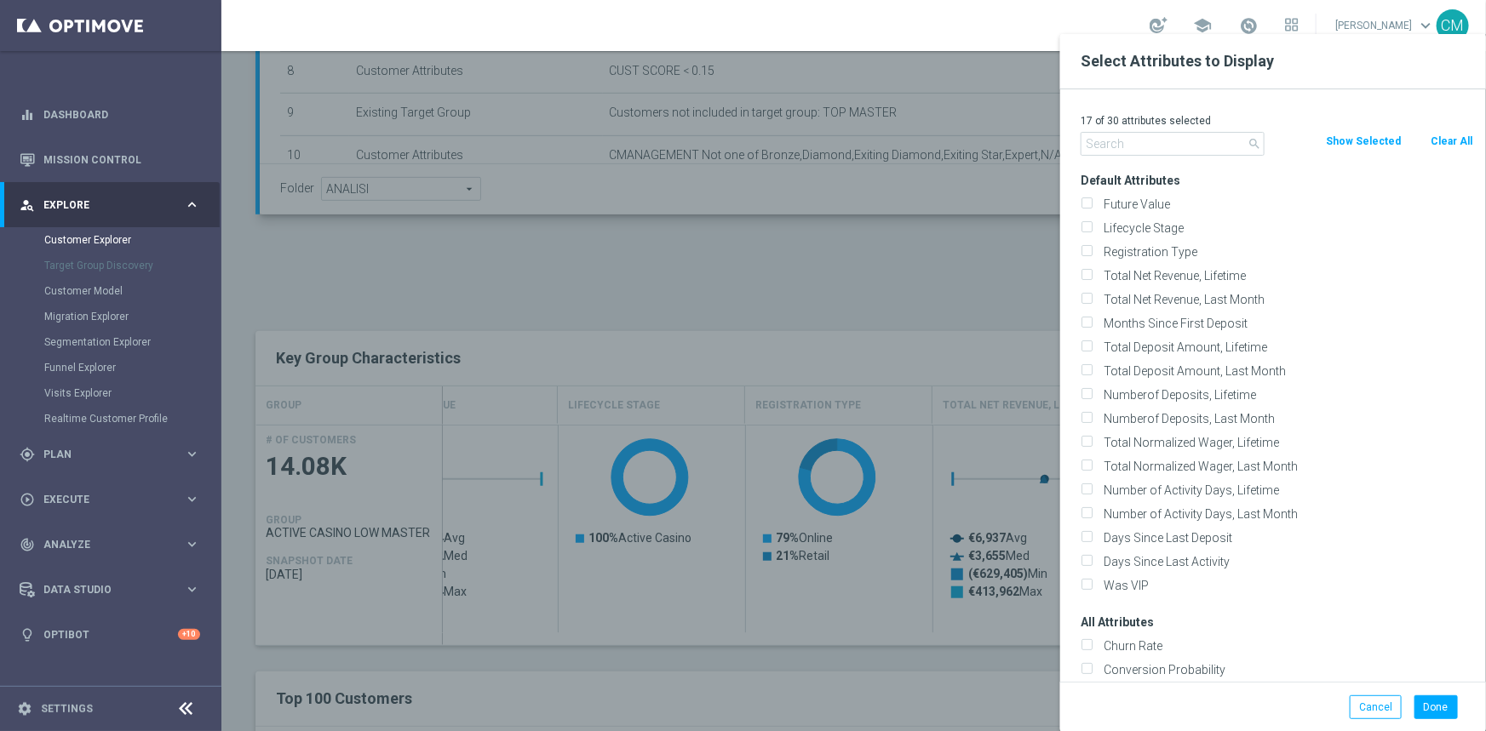
checkbox input "false"
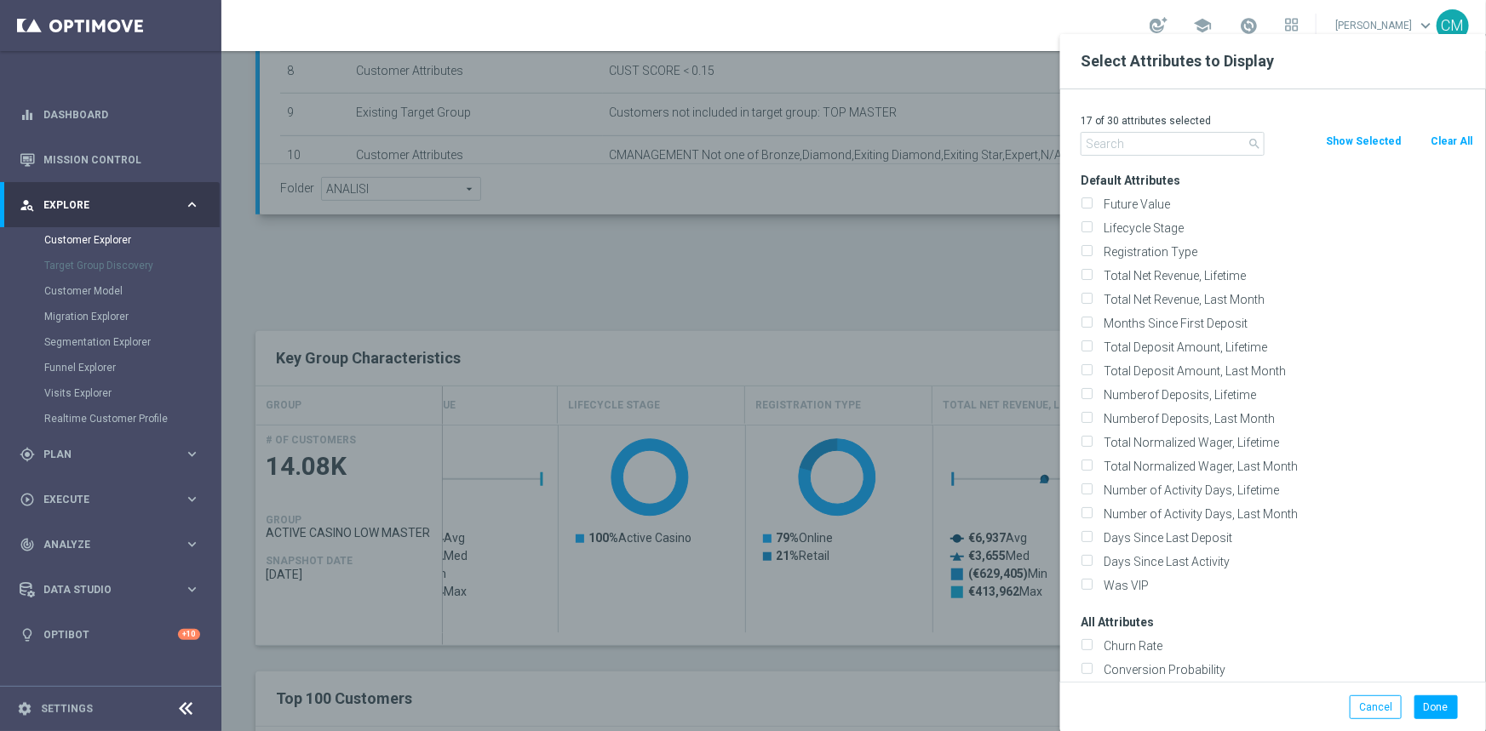
checkbox input "false"
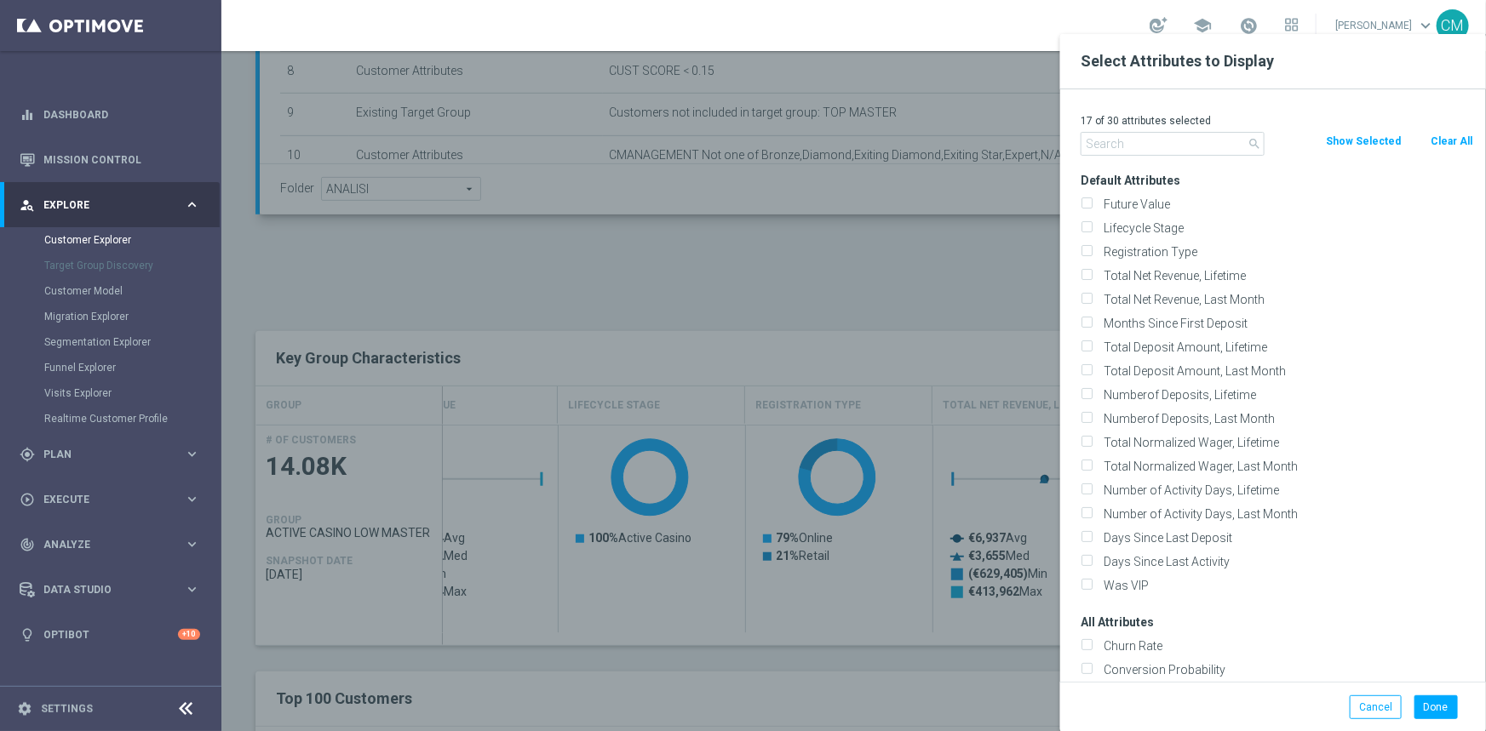
checkbox input "false"
click at [1109, 139] on input "text" at bounding box center [1172, 144] width 184 height 24
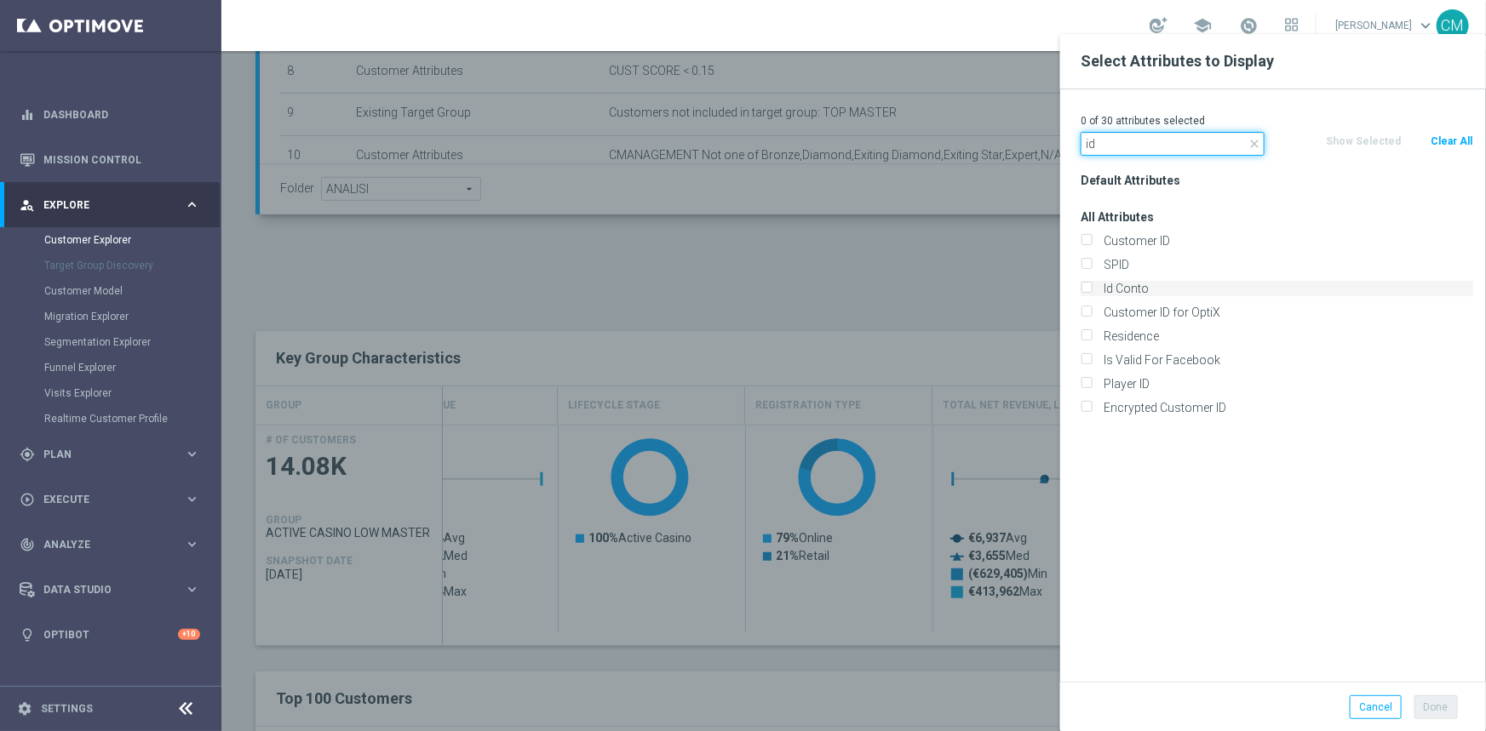
type input "id"
click at [1167, 292] on label "Id Conto" at bounding box center [1284, 288] width 375 height 15
click at [1091, 292] on input "Id Conto" at bounding box center [1085, 290] width 11 height 11
checkbox input "true"
click at [1447, 701] on button "Done" at bounding box center [1435, 708] width 43 height 24
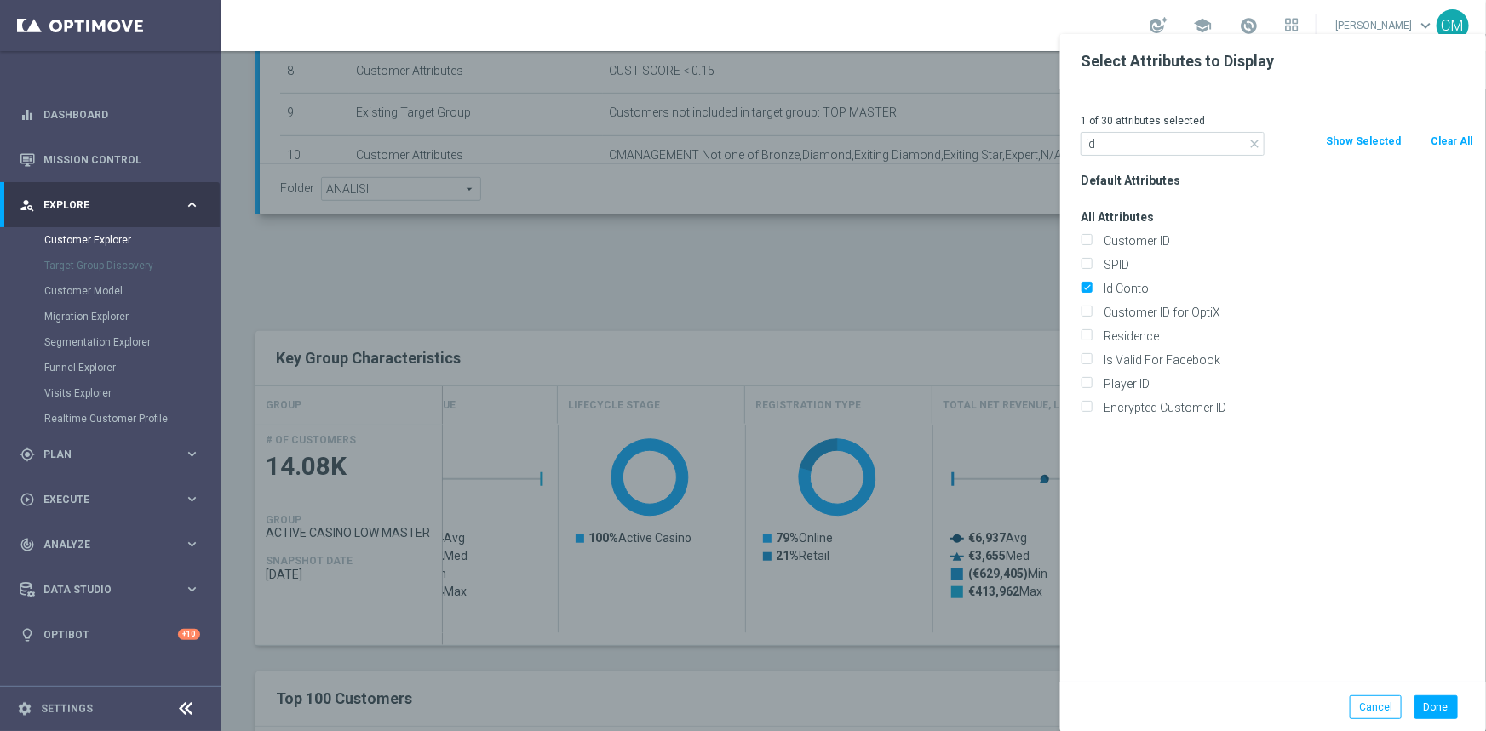
type input "Search"
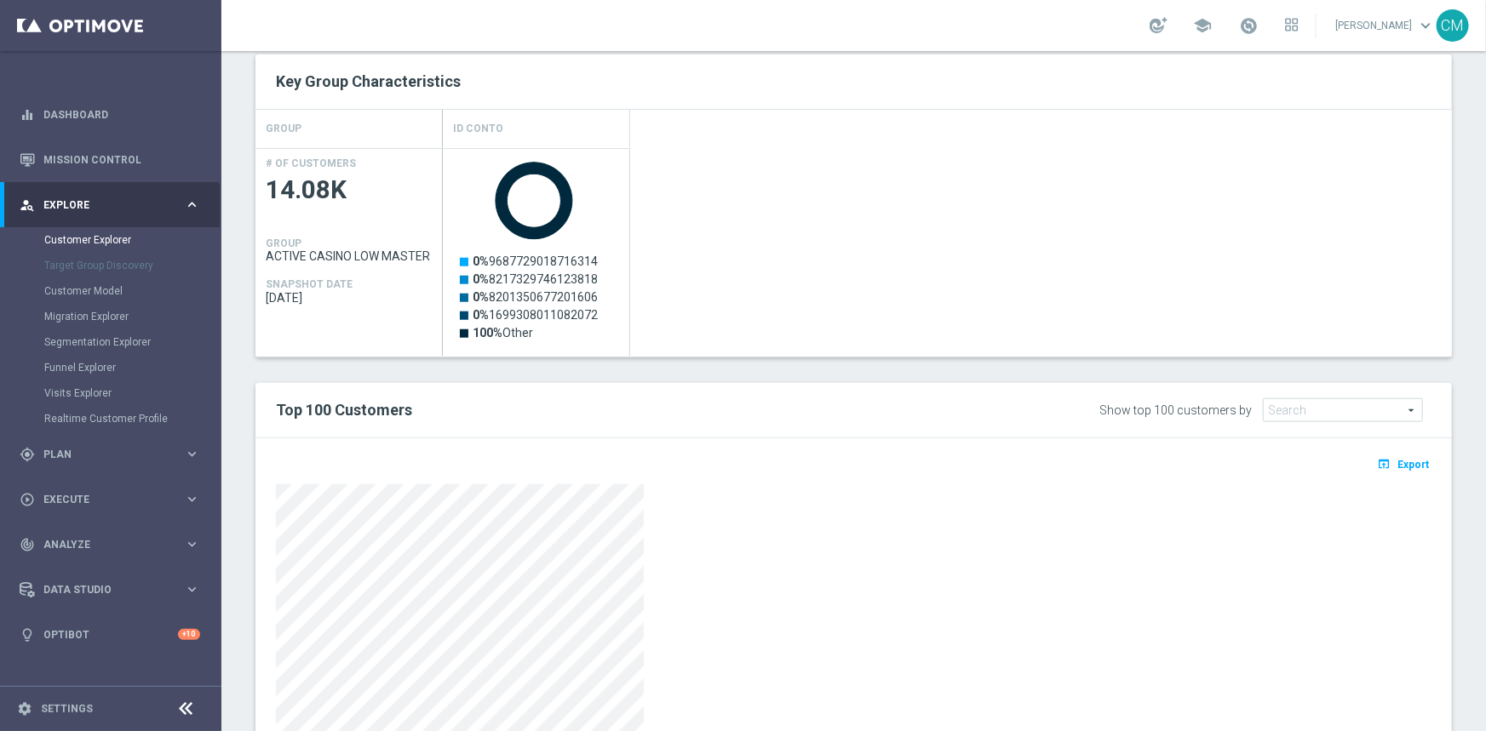
scroll to position [696, 0]
click at [1401, 458] on span "Export" at bounding box center [1412, 464] width 31 height 12
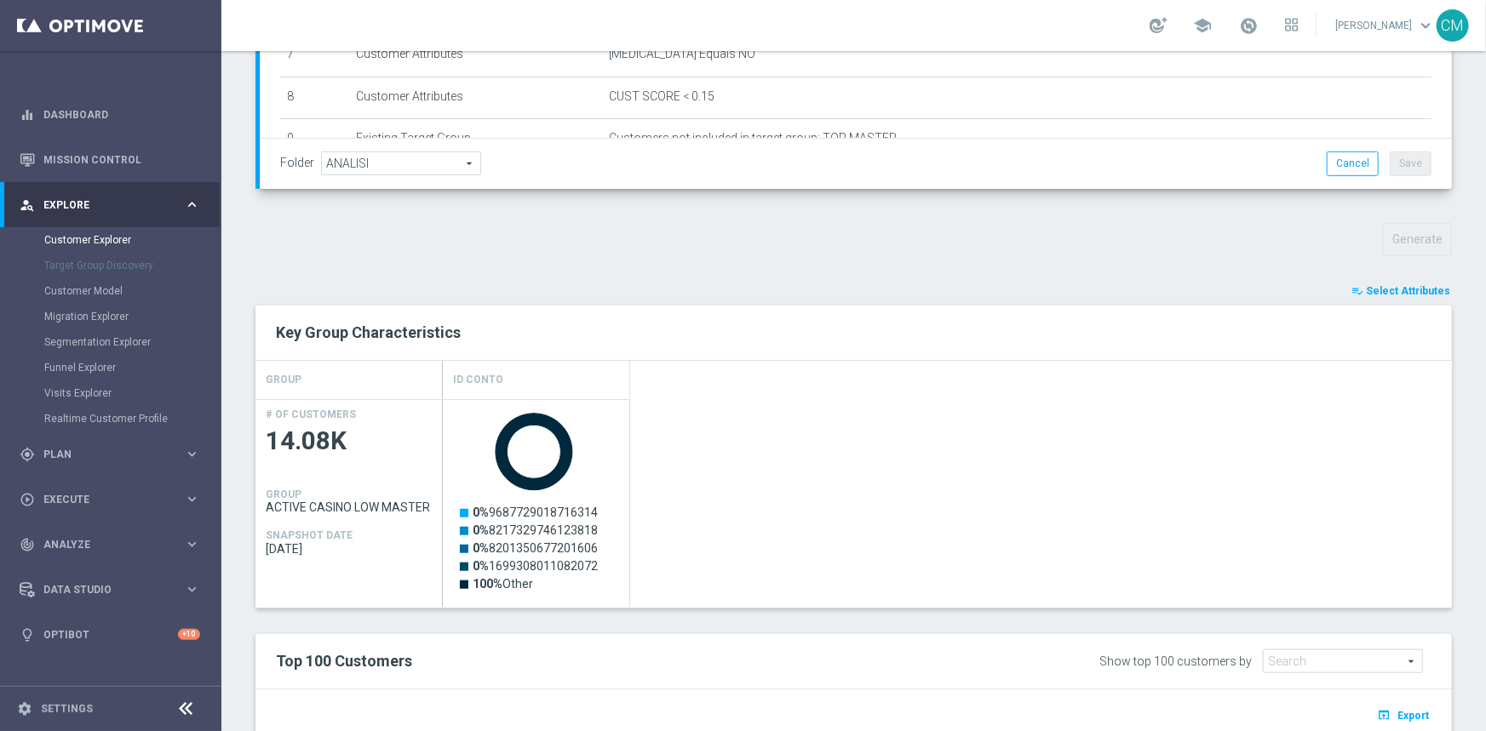
scroll to position [443, 0]
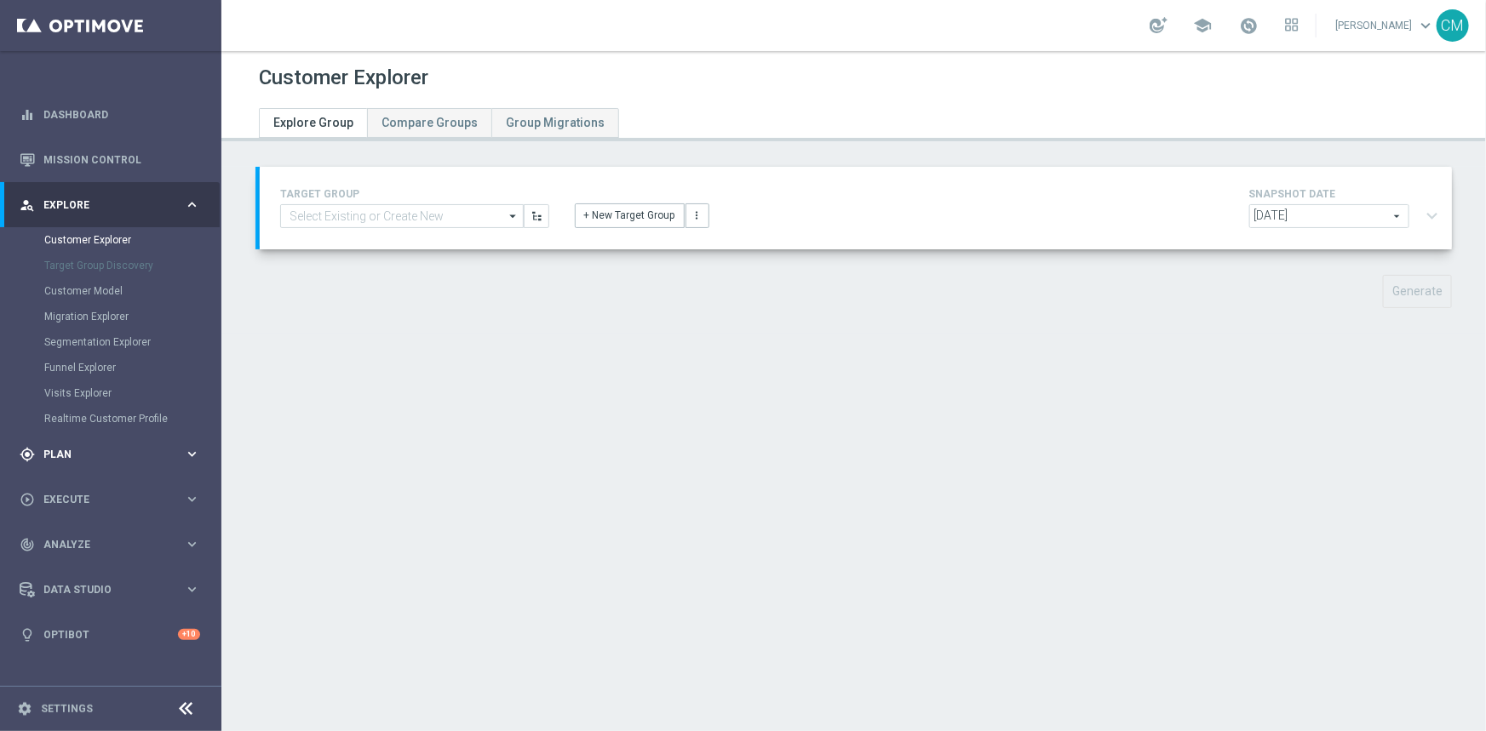
click at [97, 450] on span "Plan" at bounding box center [113, 454] width 140 height 10
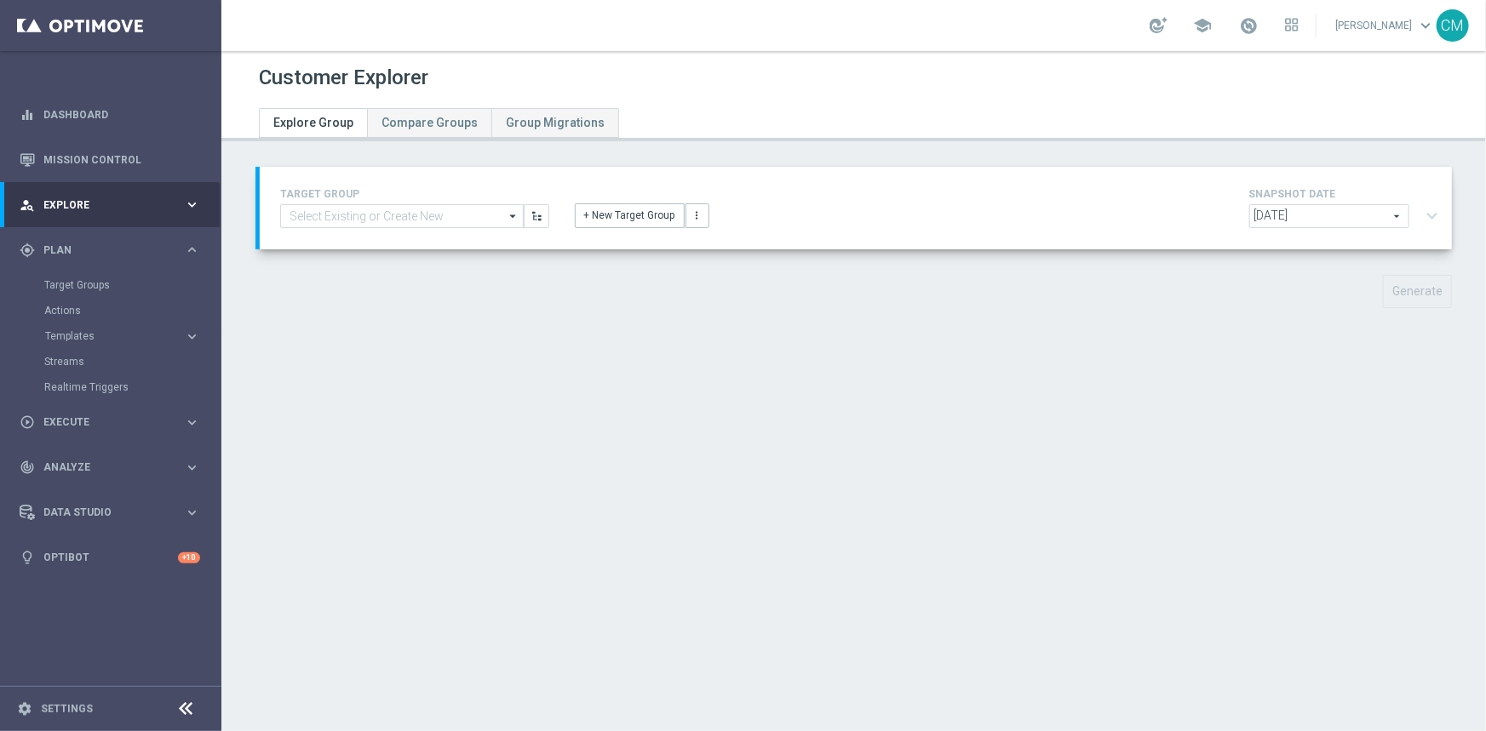
click at [76, 344] on accordion "Templates keyboard_arrow_right Optimail OptiMobile In-App OptiMobile Push Optip…" at bounding box center [131, 337] width 175 height 26
click at [77, 341] on span "Templates" at bounding box center [106, 336] width 122 height 10
click at [69, 353] on div "Optimail" at bounding box center [136, 362] width 167 height 26
click at [70, 358] on link "Optimail" at bounding box center [115, 362] width 124 height 14
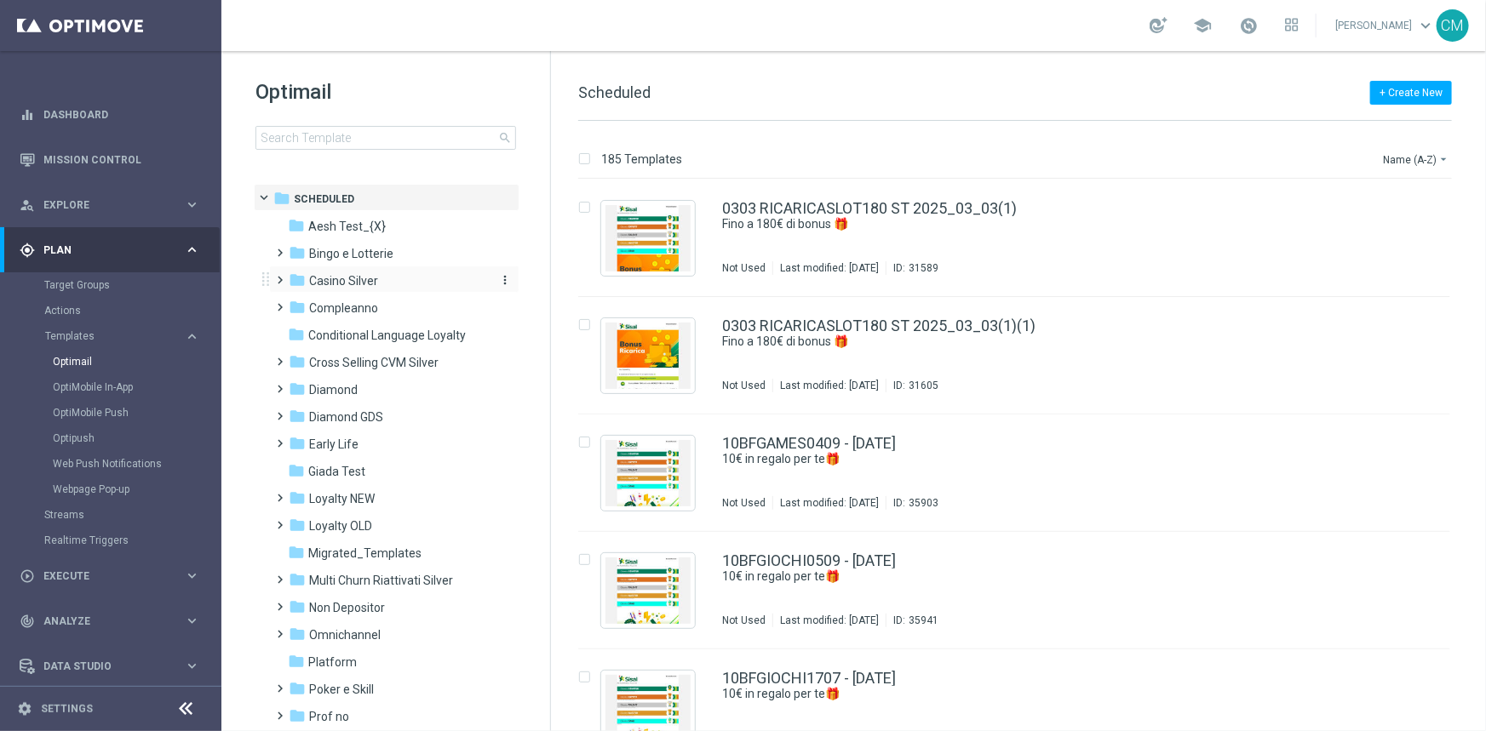
click at [340, 279] on span "Casino Silver" at bounding box center [343, 280] width 69 height 15
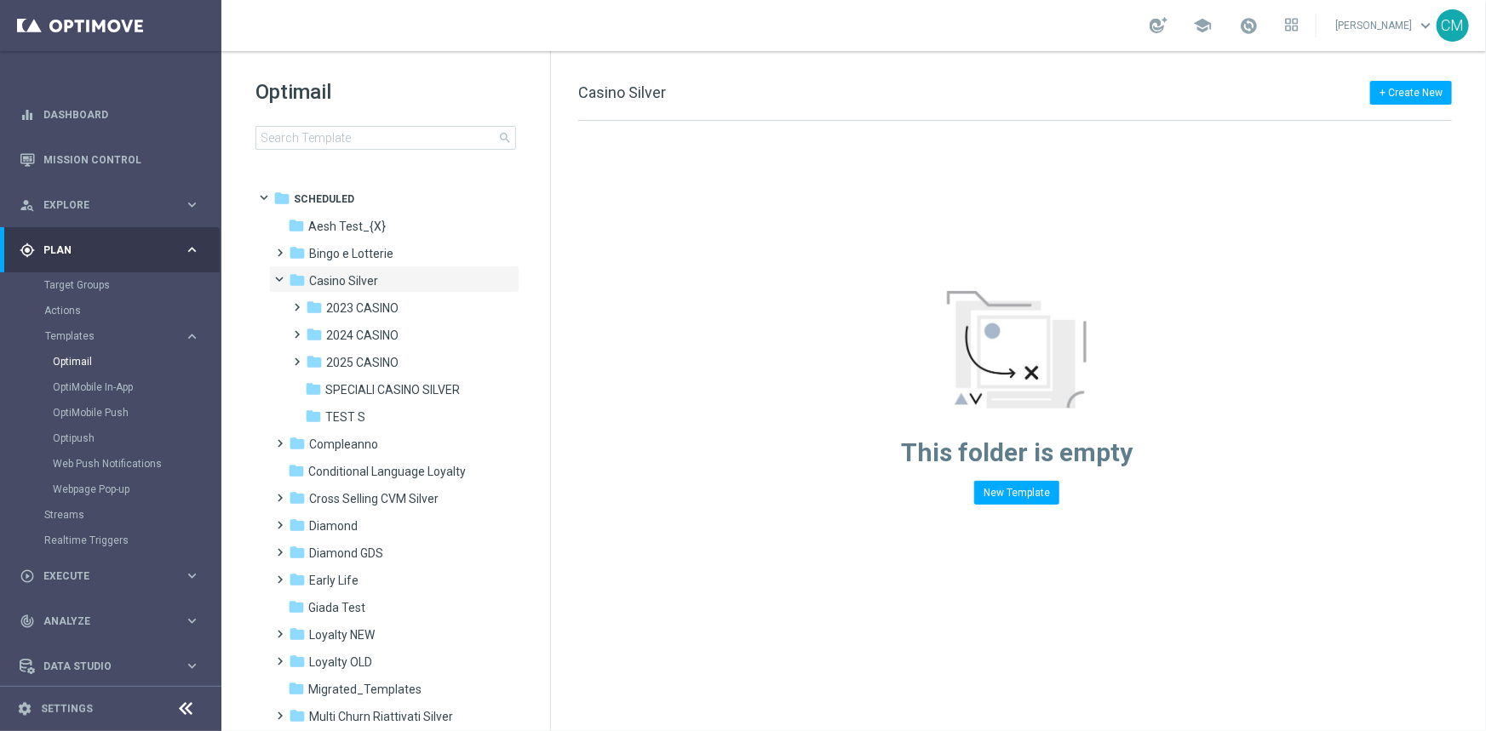
click at [340, 279] on span "Casino Silver" at bounding box center [343, 280] width 69 height 15
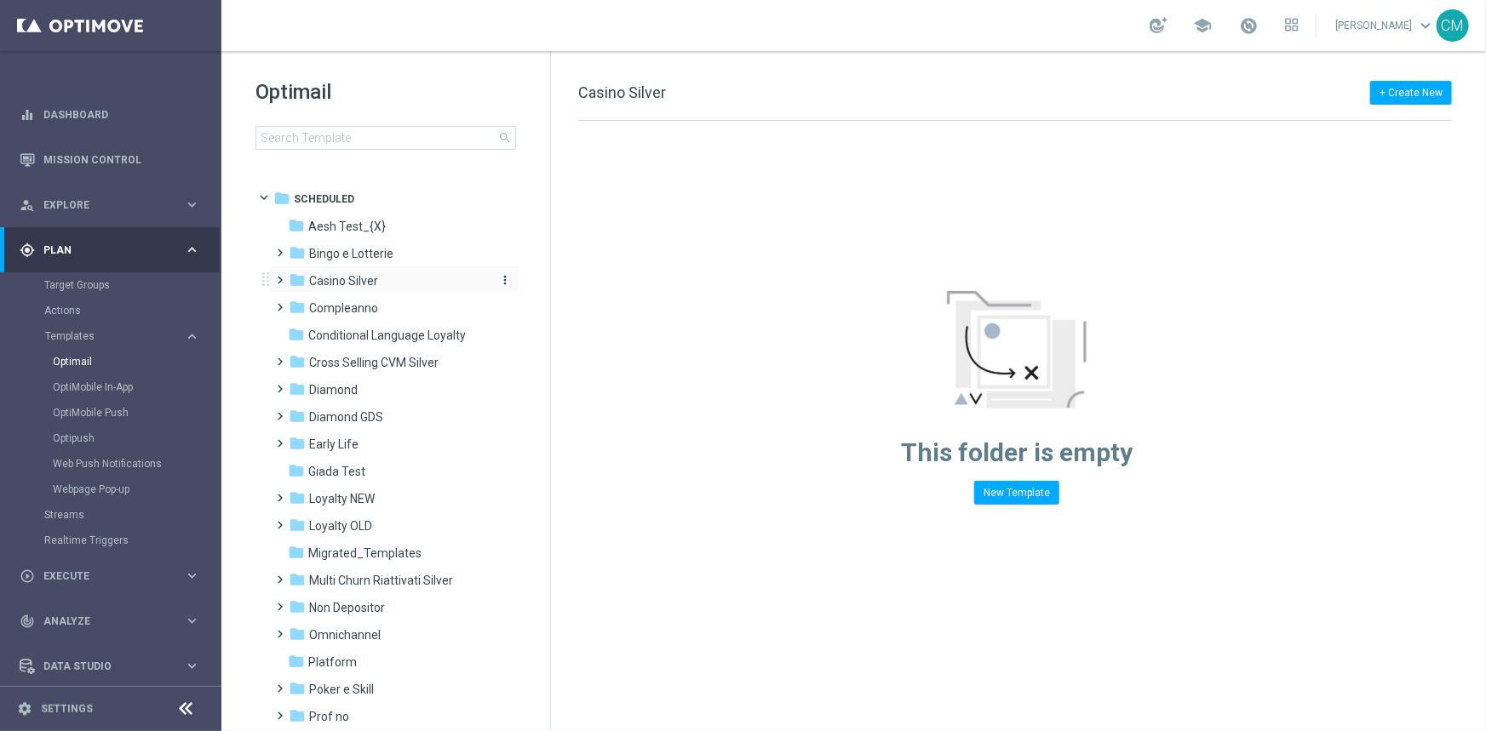
click at [334, 279] on span "Casino Silver" at bounding box center [343, 280] width 69 height 15
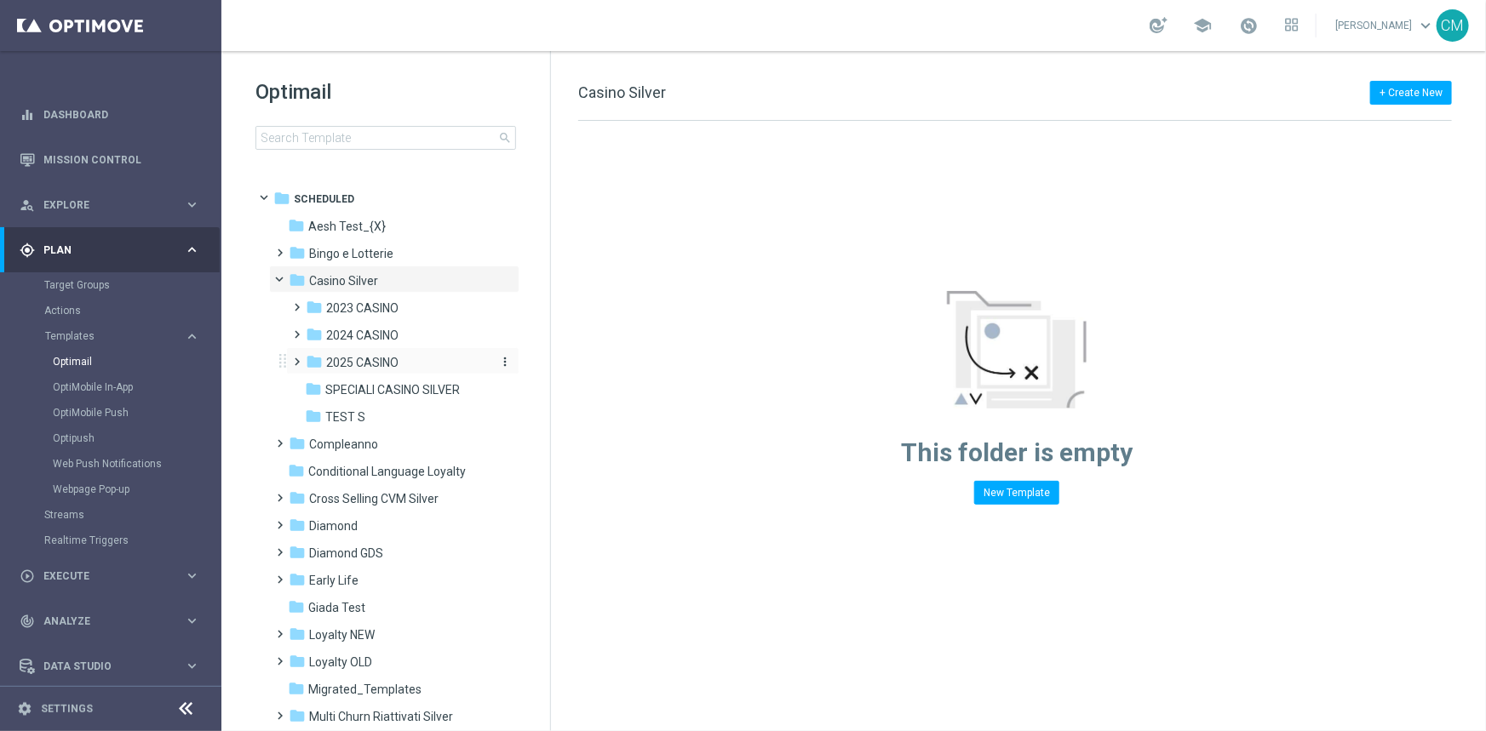
click at [341, 356] on span "2025 CASINO" at bounding box center [362, 362] width 72 height 15
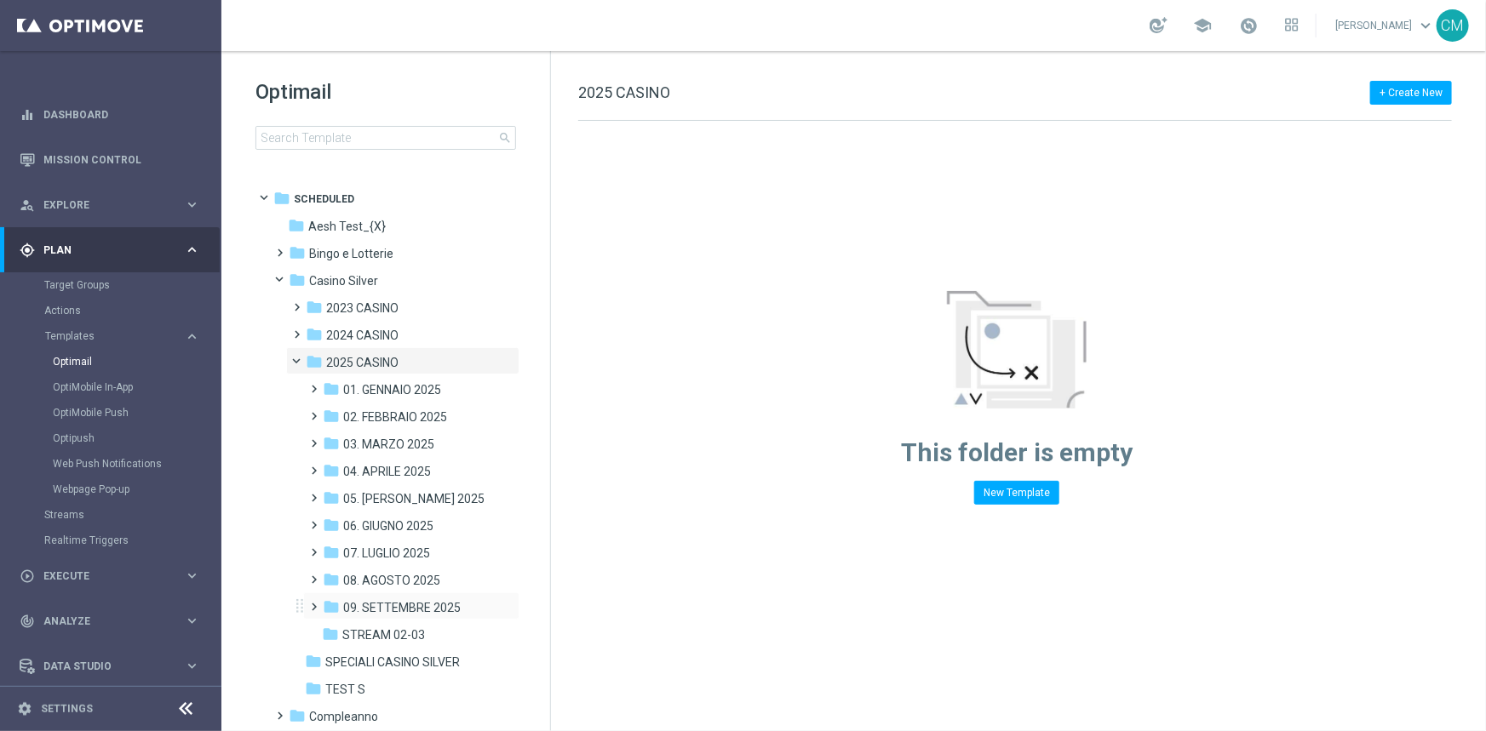
click at [395, 597] on div "folder 09. SETTEMBRE 2025 more_vert" at bounding box center [411, 606] width 216 height 27
click at [394, 600] on span "09. SETTEMBRE 2025" at bounding box center [401, 607] width 117 height 15
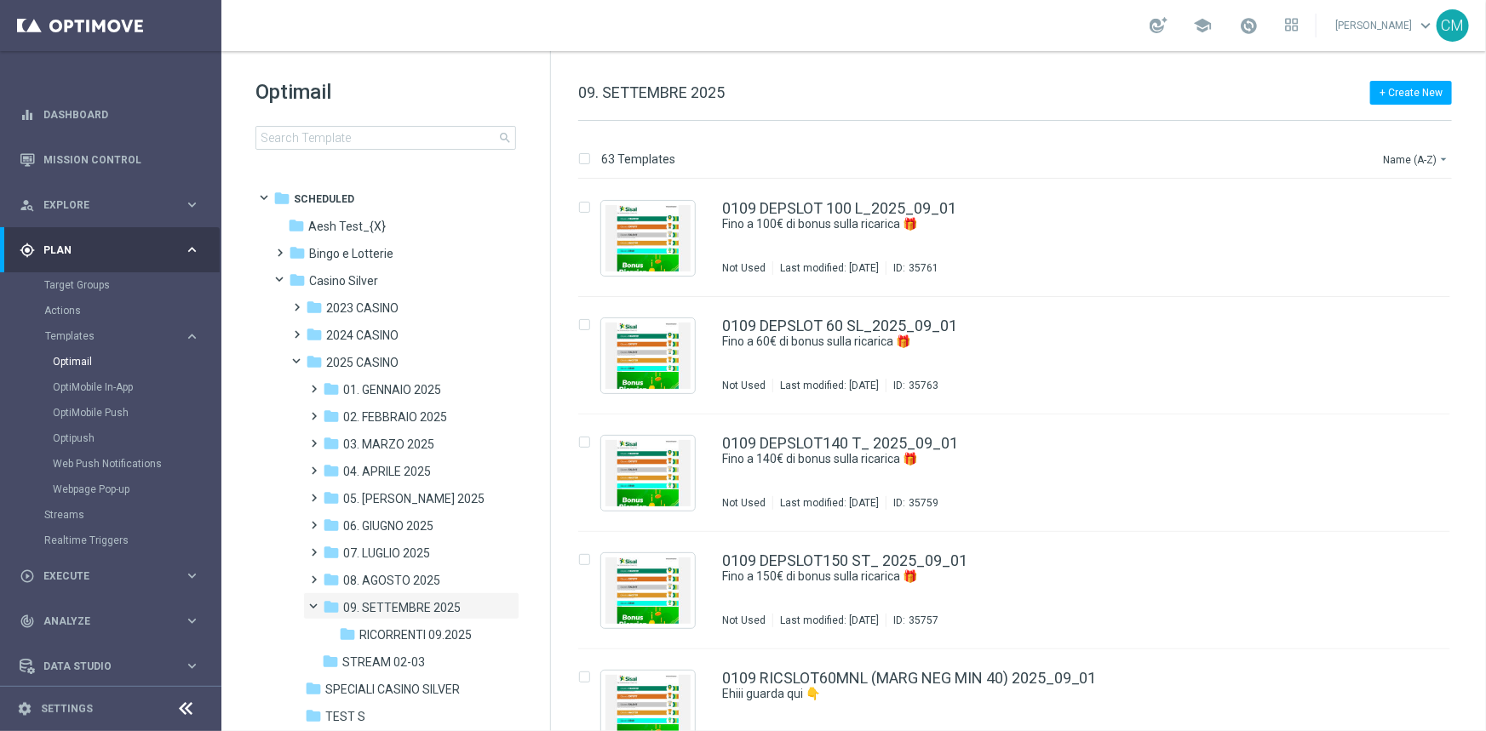
click at [394, 600] on span "09. SETTEMBRE 2025" at bounding box center [401, 607] width 117 height 15
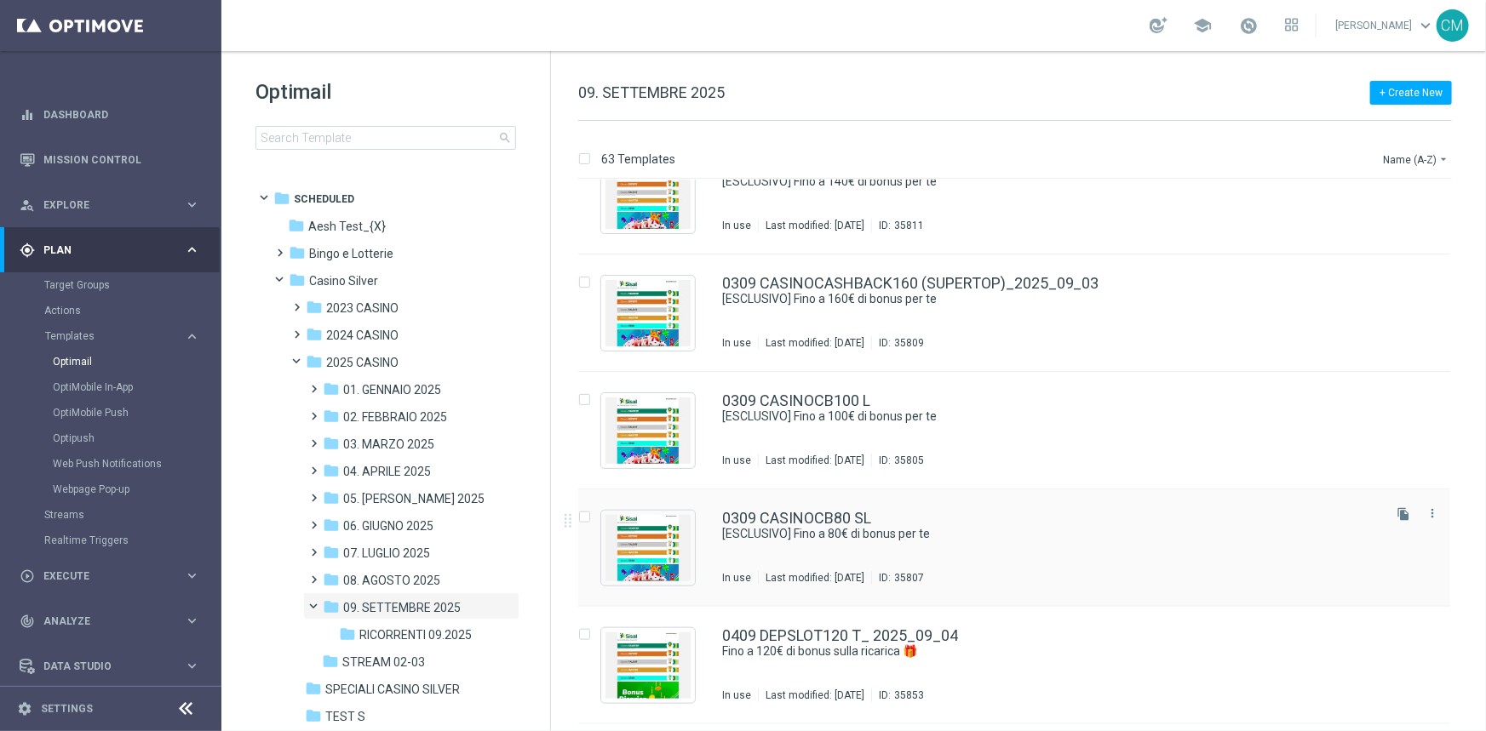
scroll to position [753, 0]
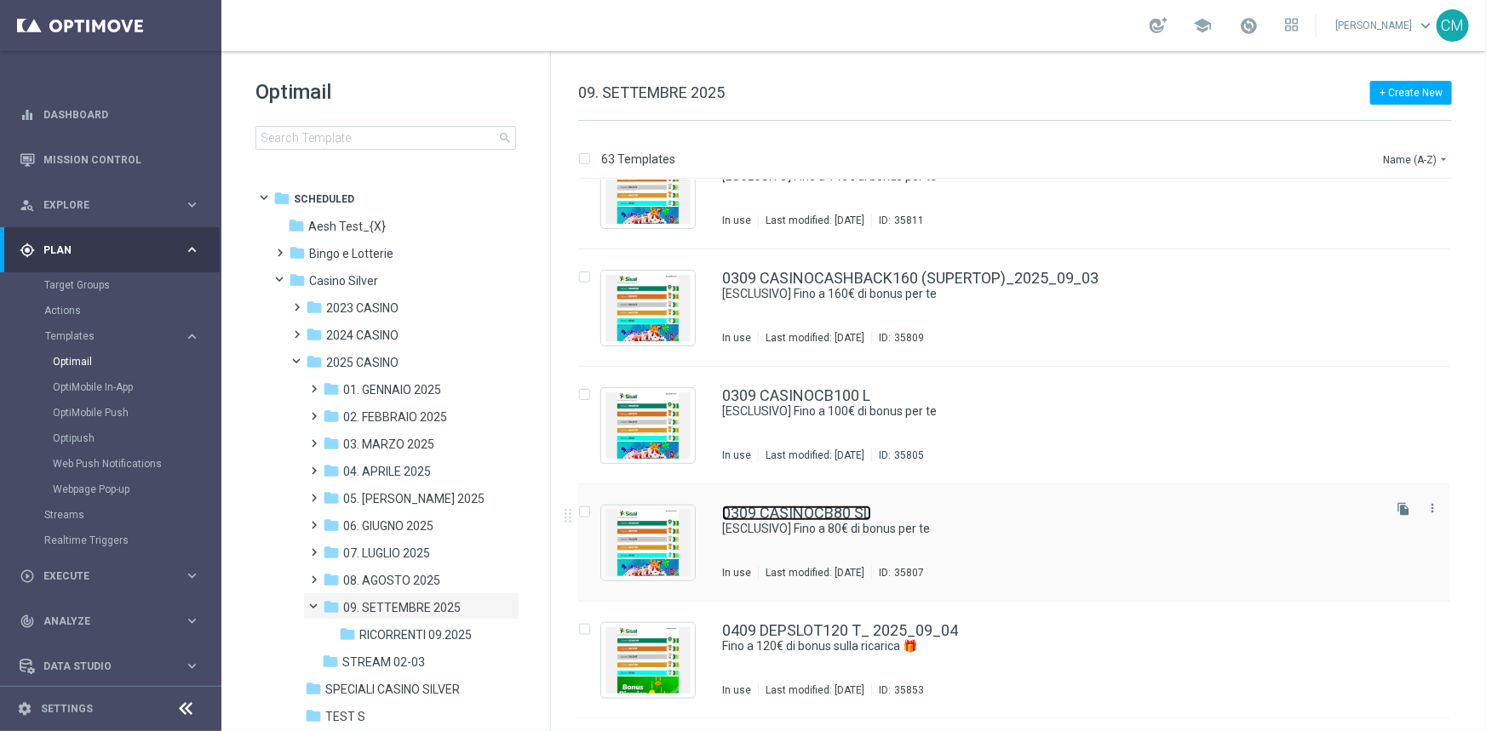
click at [795, 519] on link "0309 CASINOCB80 SL" at bounding box center [796, 513] width 149 height 15
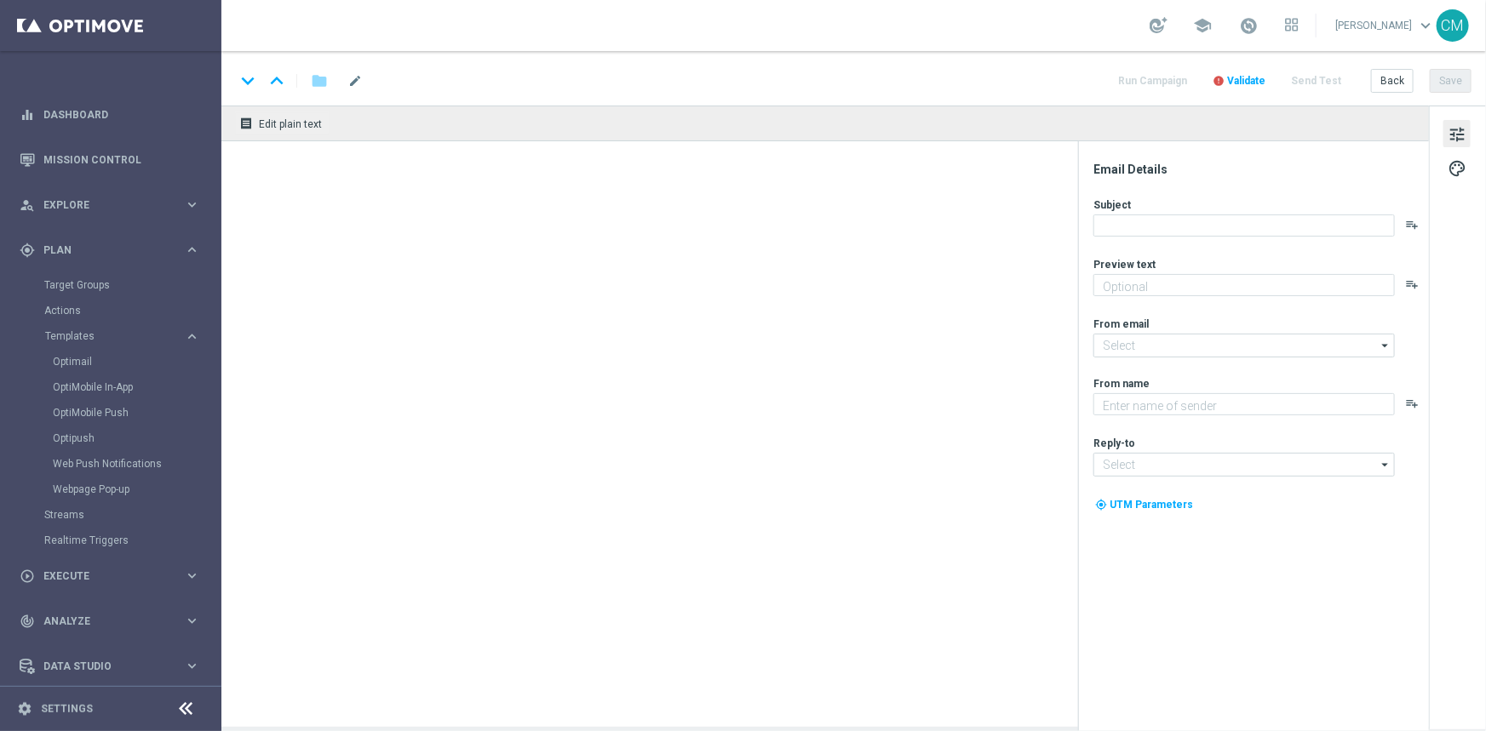
type textarea "Scopri la promozione che ti abbiamo riservato"
type input "[EMAIL_ADDRESS][DOMAIN_NAME]"
type textarea "Sisal"
type input "[EMAIL_ADDRESS][DOMAIN_NAME]"
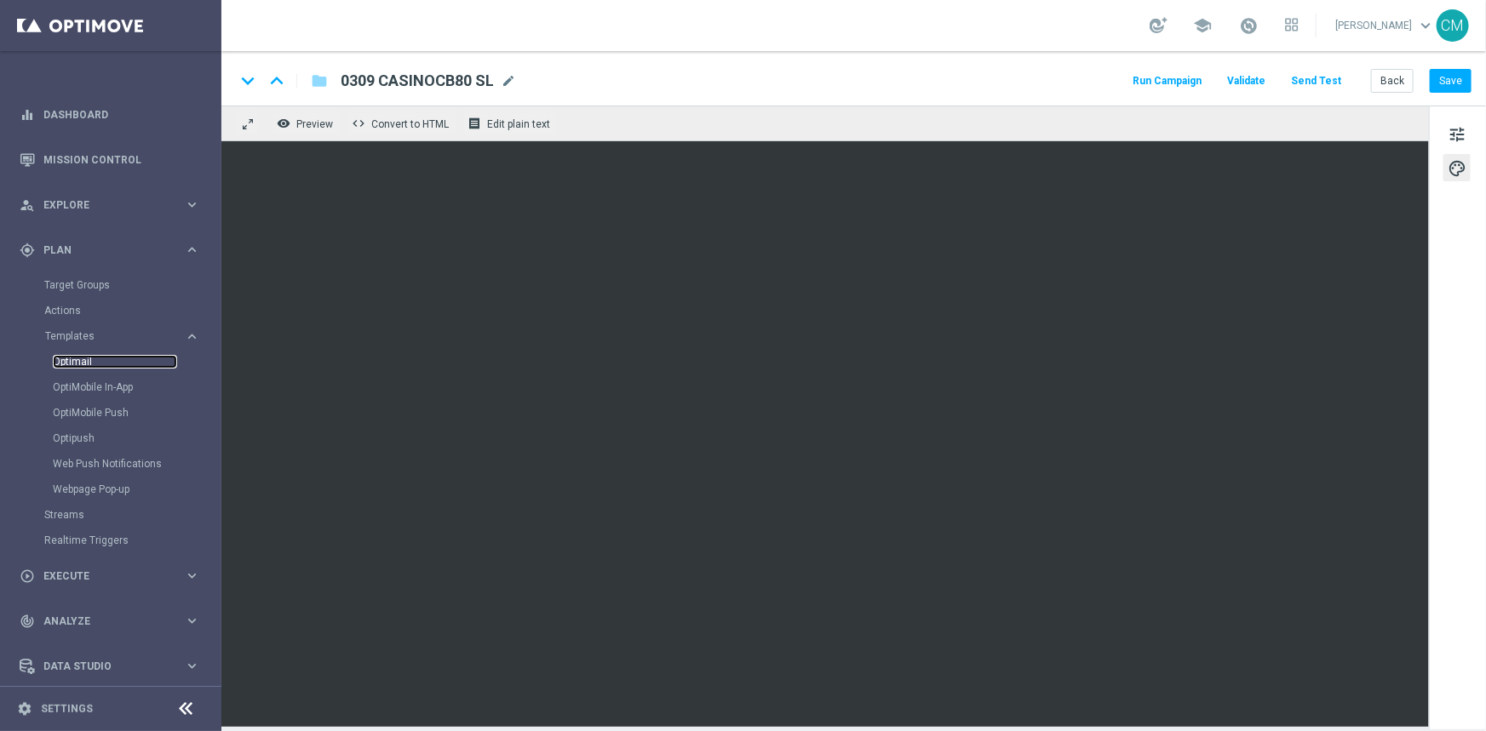
click at [89, 360] on link "Optimail" at bounding box center [115, 362] width 124 height 14
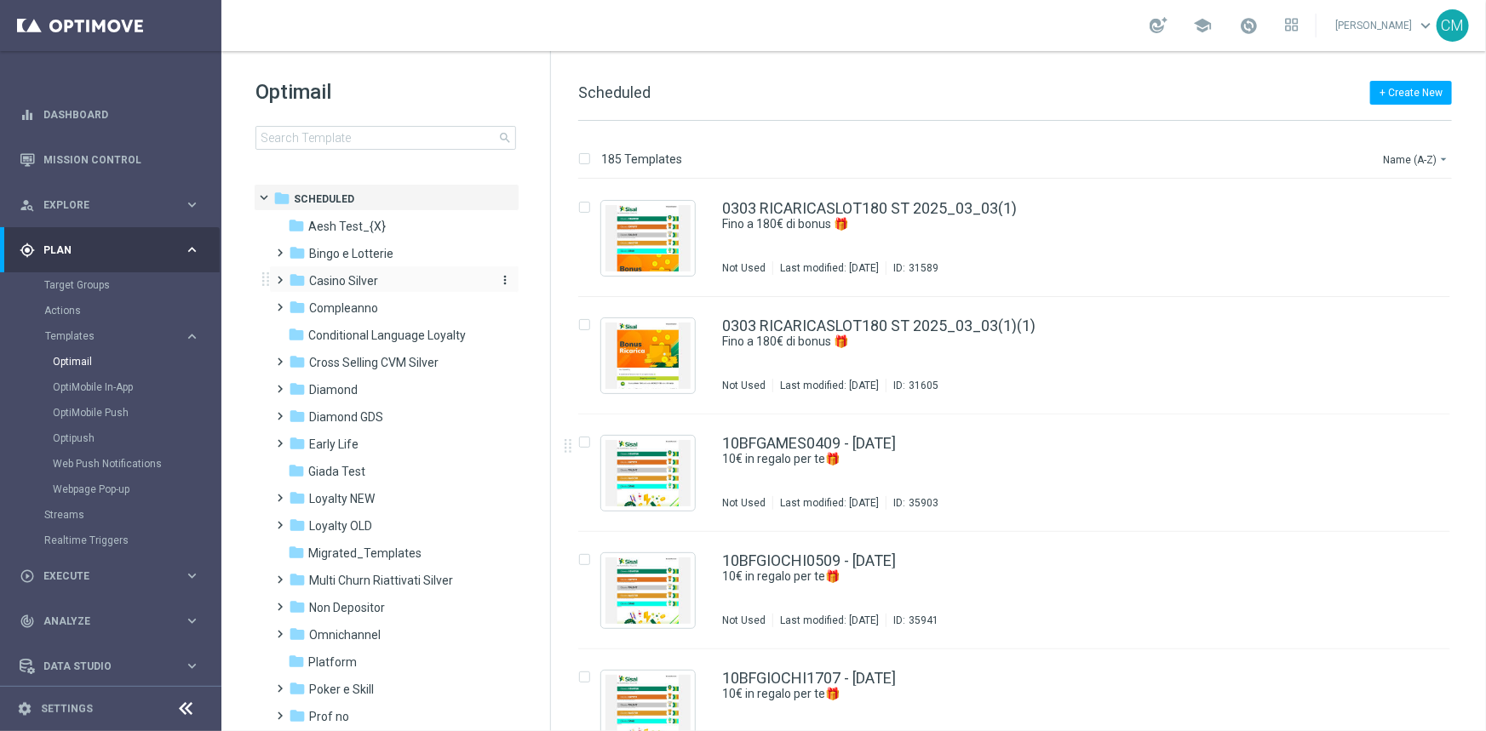
click at [383, 283] on div "folder Casino Silver" at bounding box center [387, 282] width 196 height 20
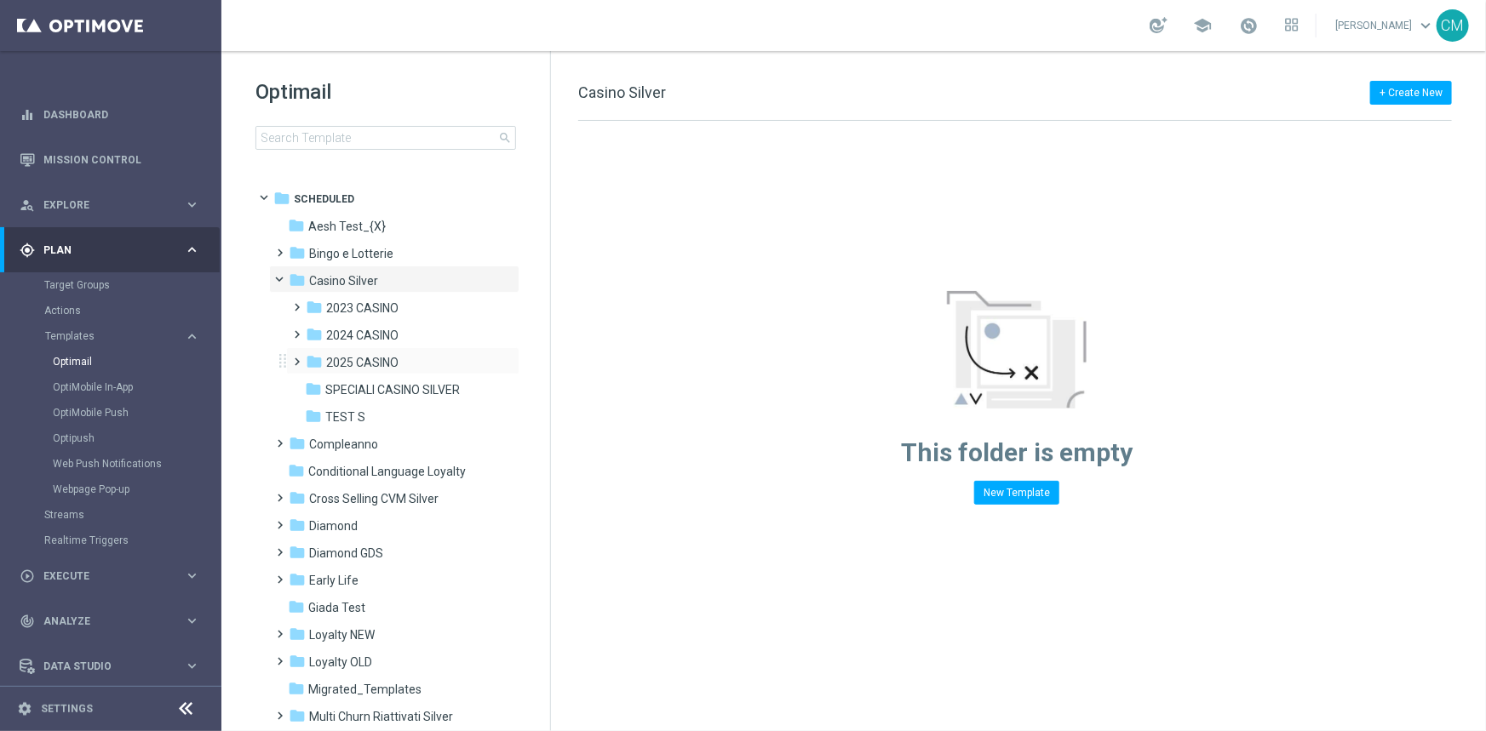
click at [375, 351] on div "folder 2025 CASINO more_vert" at bounding box center [402, 360] width 233 height 27
click at [412, 365] on div "folder 2025 CASINO" at bounding box center [396, 363] width 181 height 20
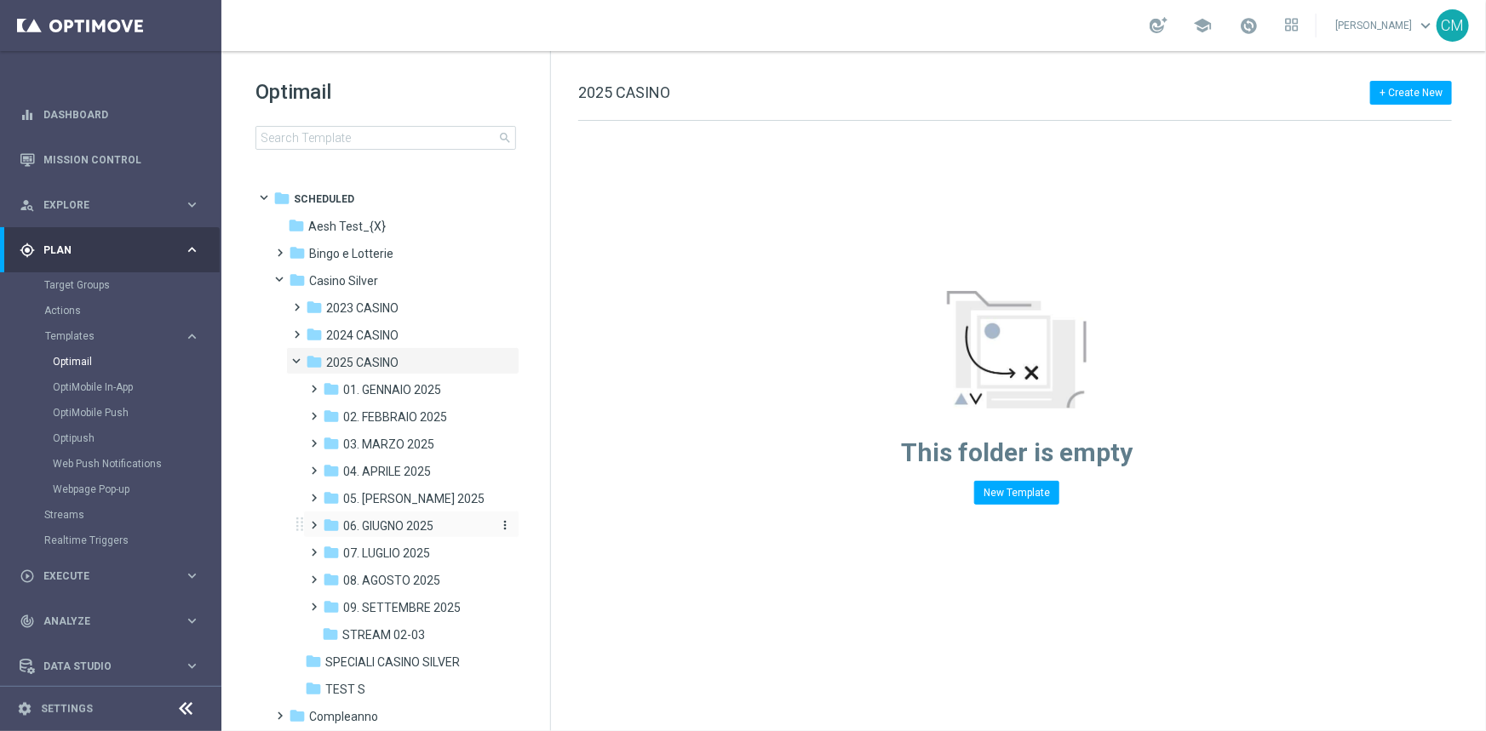
click at [377, 531] on span "06. GIUGNO 2025" at bounding box center [388, 525] width 90 height 15
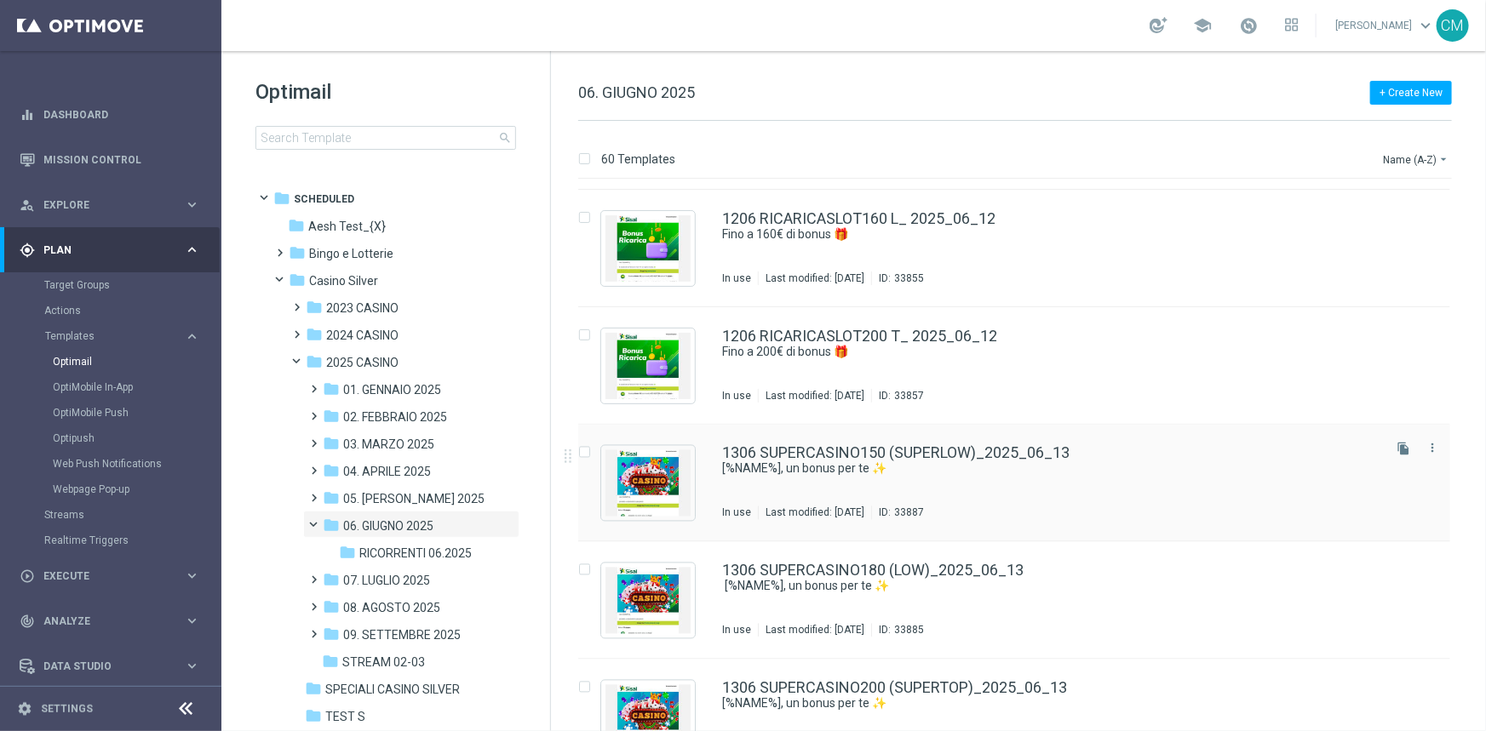
scroll to position [1518, 0]
click at [904, 493] on div "1306 SUPERCASINO150 (SUPERLOW)_2025_06_13 ​[%NAME%], un bonus per te ✨ In use L…" at bounding box center [1050, 482] width 656 height 74
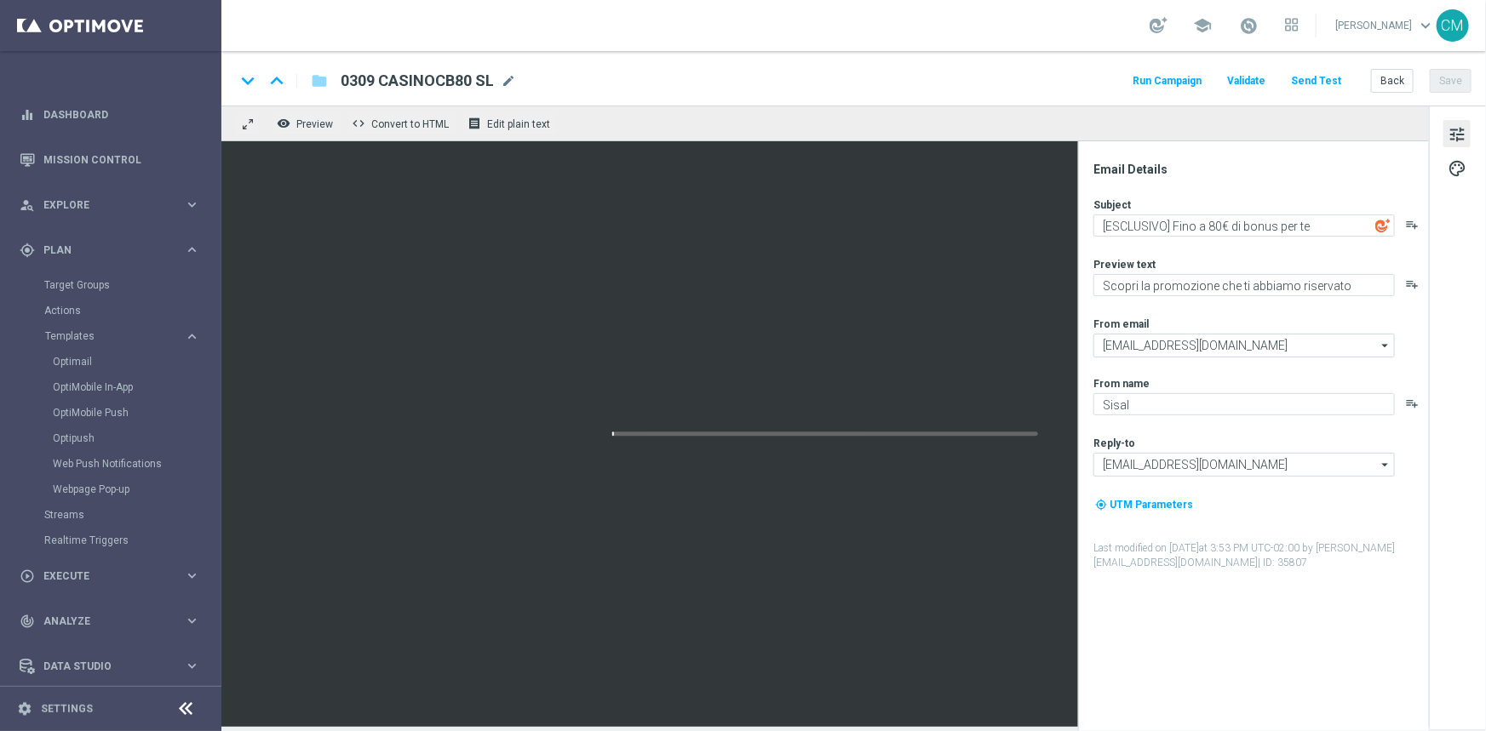
type textarea "​[%NAME%], un bonus per te ✨"
type textarea "Fino a 150€ di bonus"
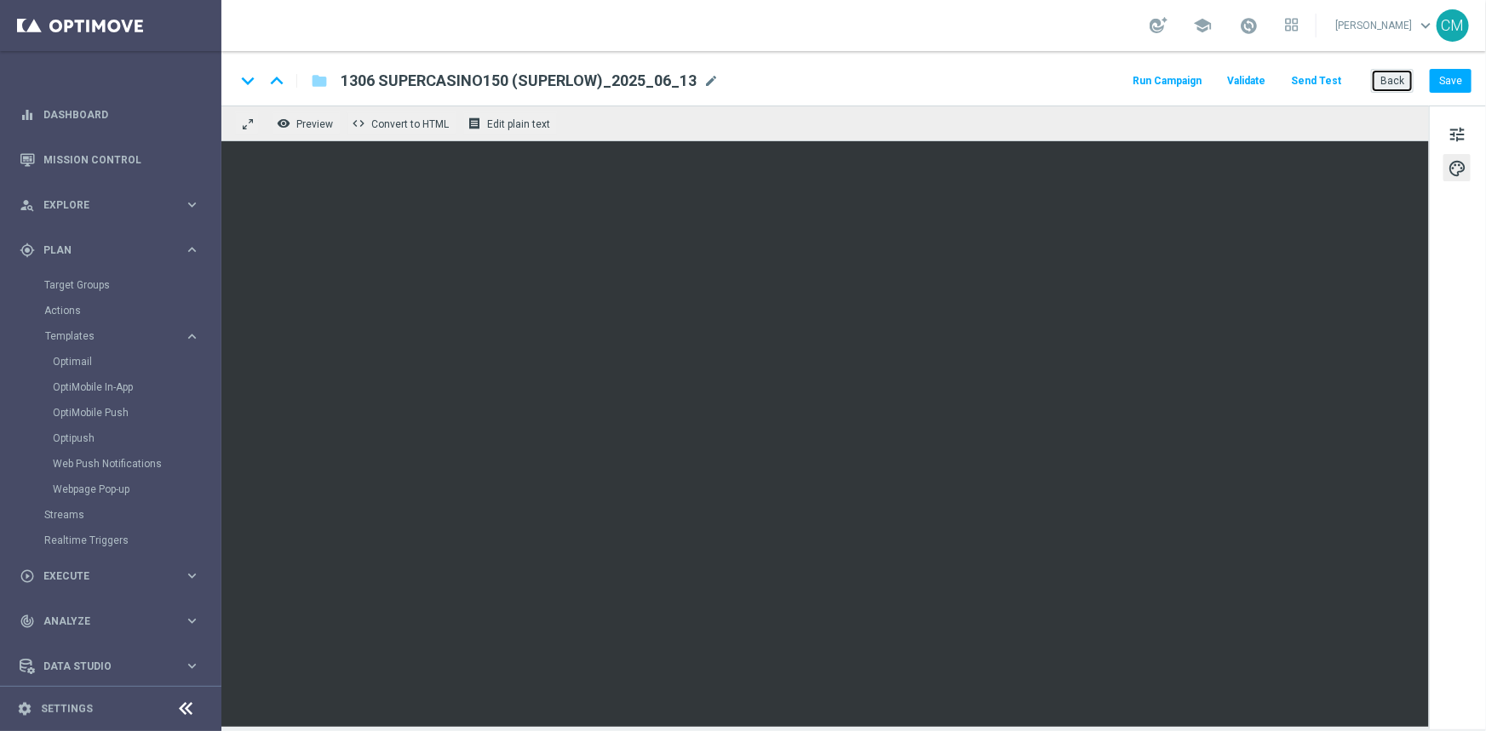
click at [1405, 82] on button "Back" at bounding box center [1392, 81] width 43 height 24
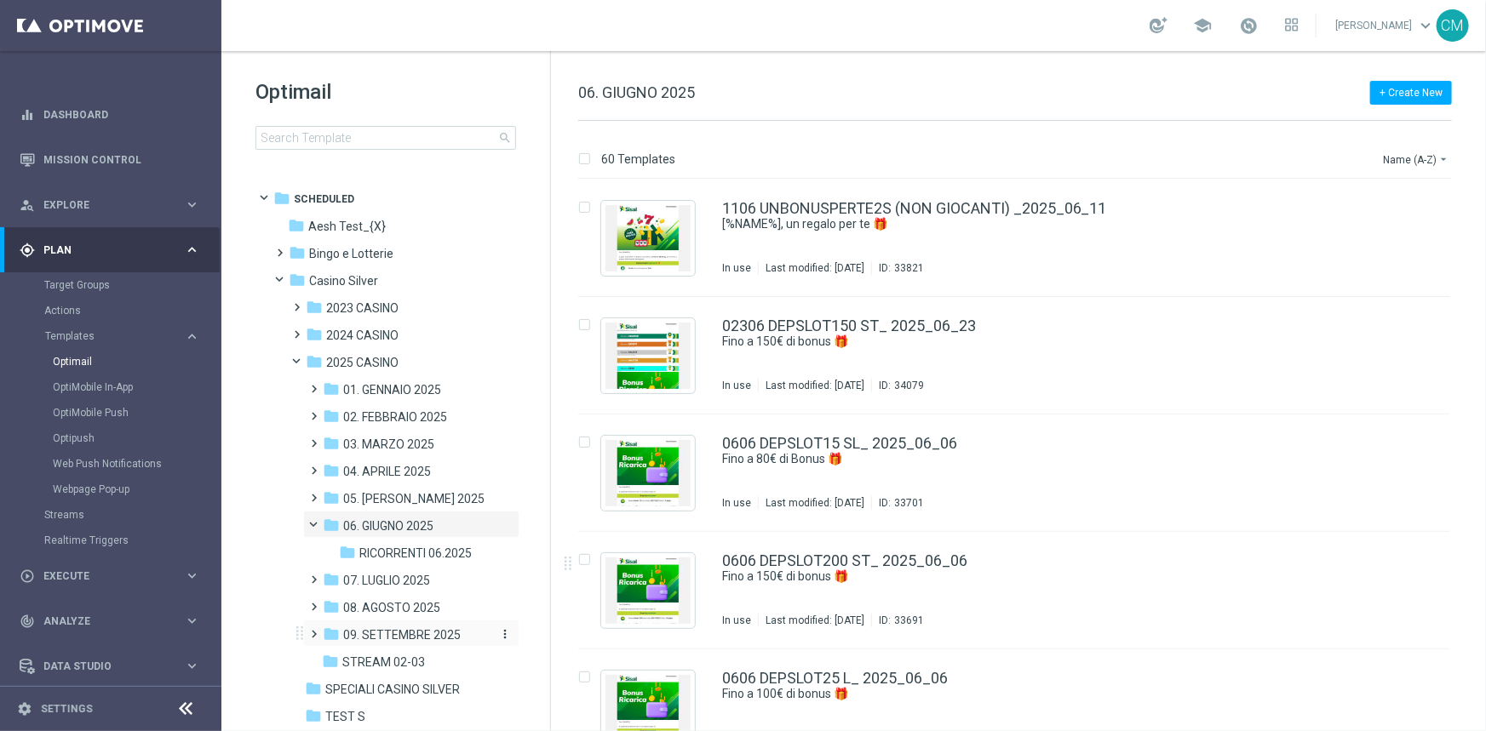
click at [387, 628] on span "09. SETTEMBRE 2025" at bounding box center [401, 634] width 117 height 15
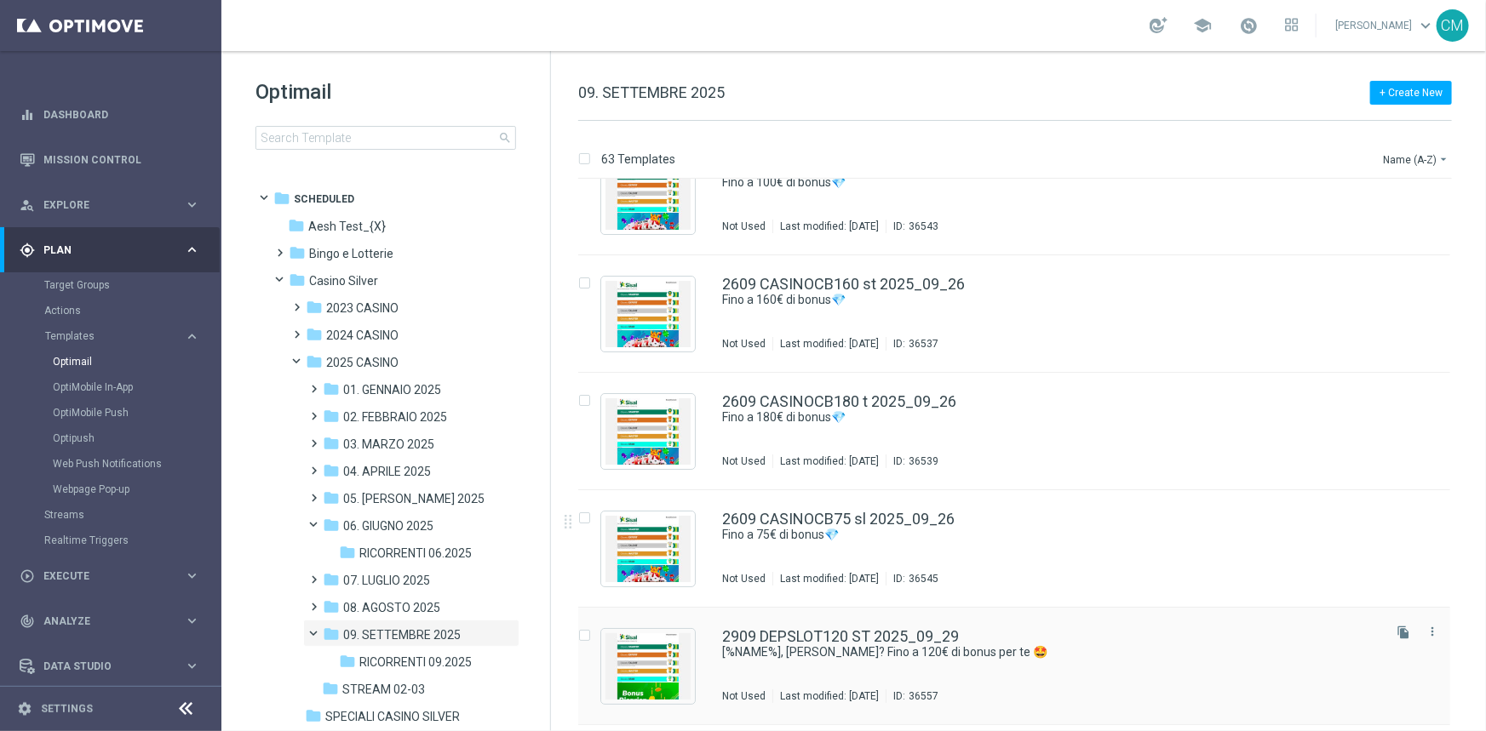
scroll to position [6385, 0]
click at [964, 283] on div "2609 CASINOCB160 st 2025_09_26" at bounding box center [1050, 285] width 656 height 15
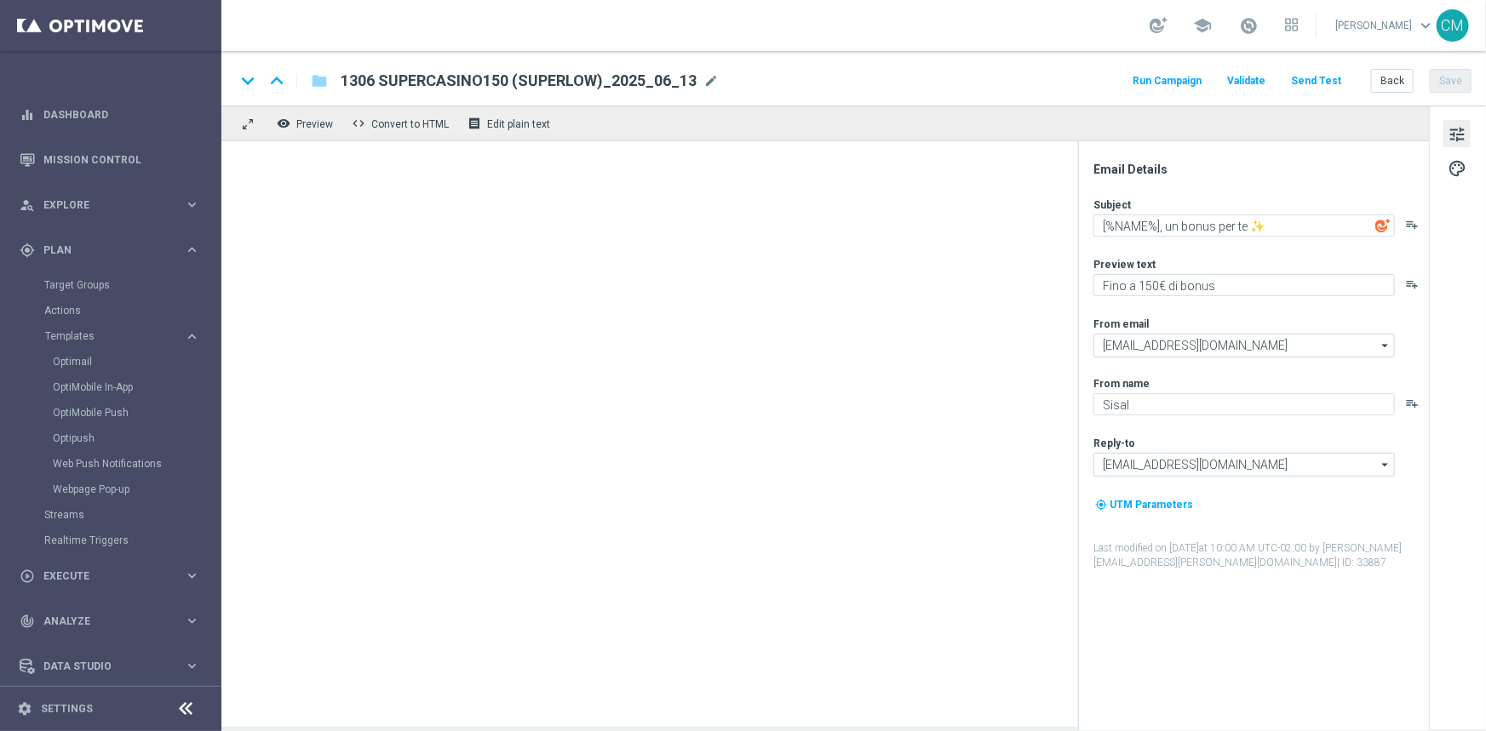
type textarea "Fino a 160€ di bonus💎"
type textarea "Scopri la promozione che ti abbiamo riservato"
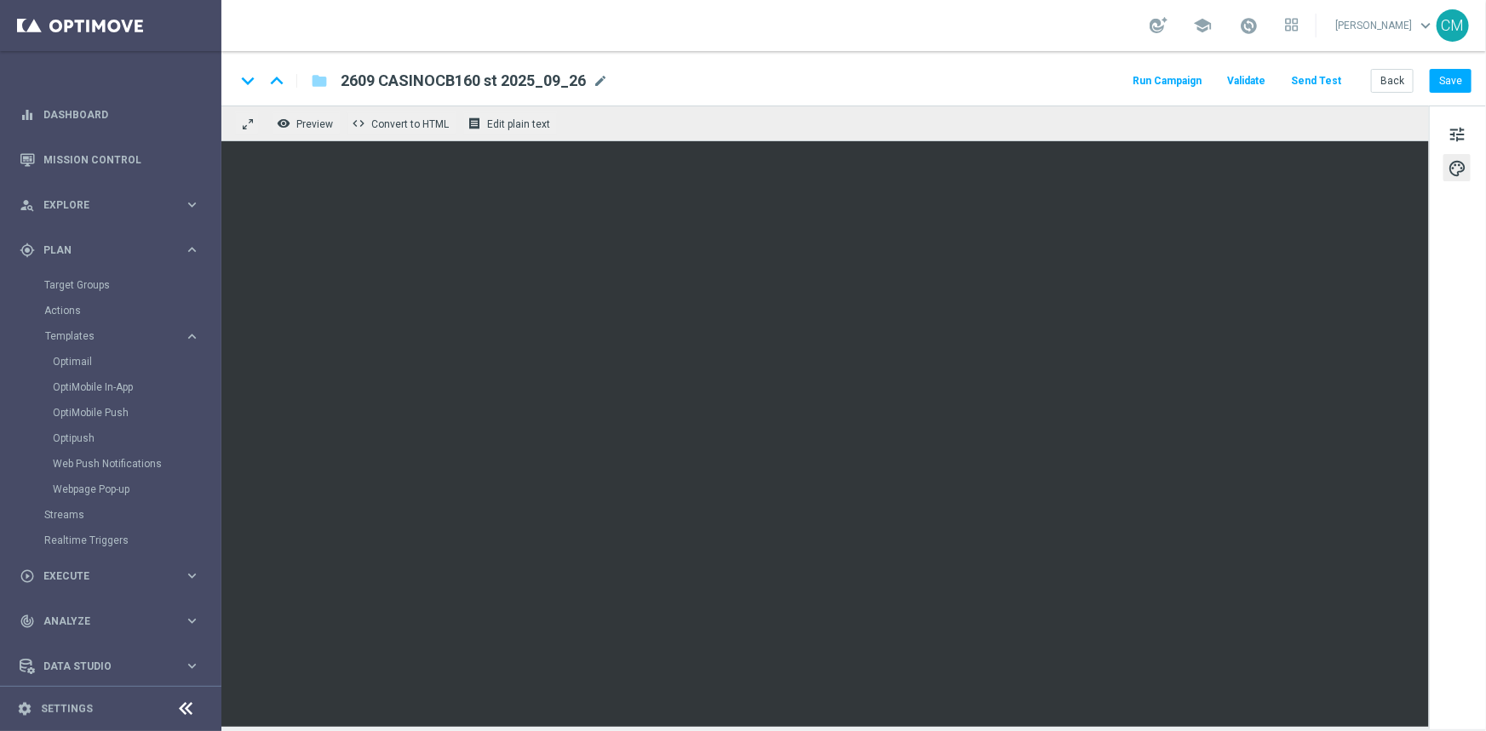
click at [1320, 81] on button "Send Test" at bounding box center [1315, 81] width 55 height 23
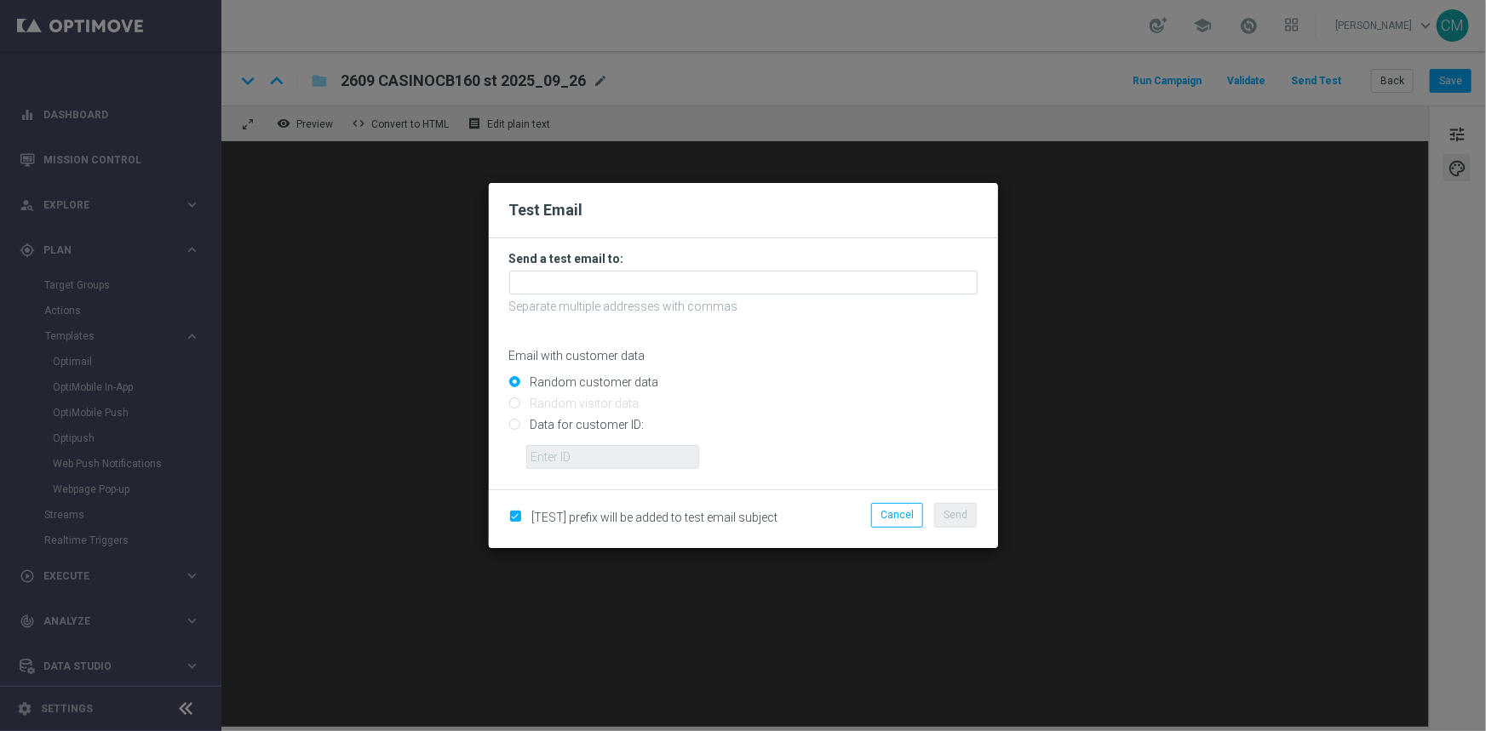
click at [670, 299] on p "Separate multiple addresses with commas" at bounding box center [743, 306] width 468 height 15
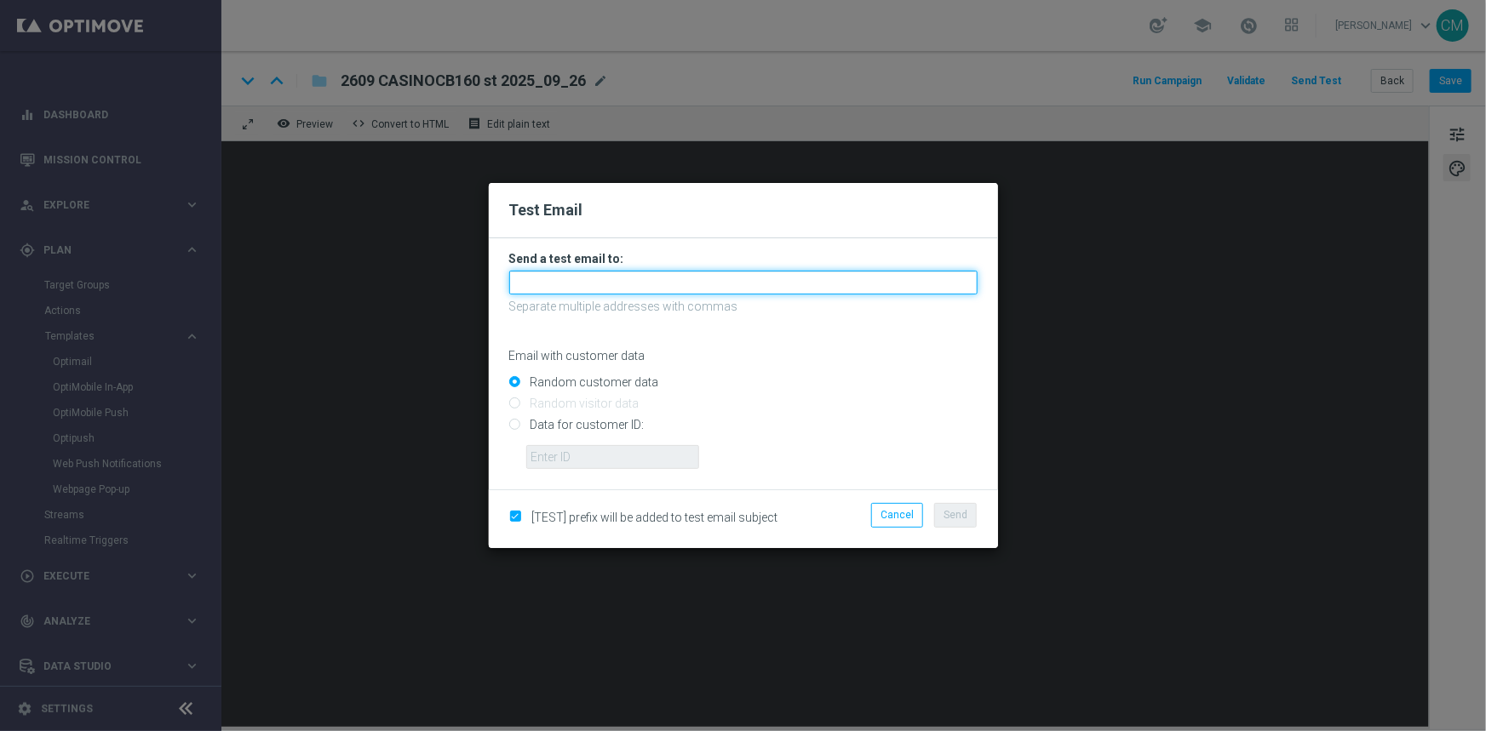
click at [665, 289] on input "text" at bounding box center [743, 283] width 468 height 24
type input "c"
type input "cecilia.mascelli@sisal.it"
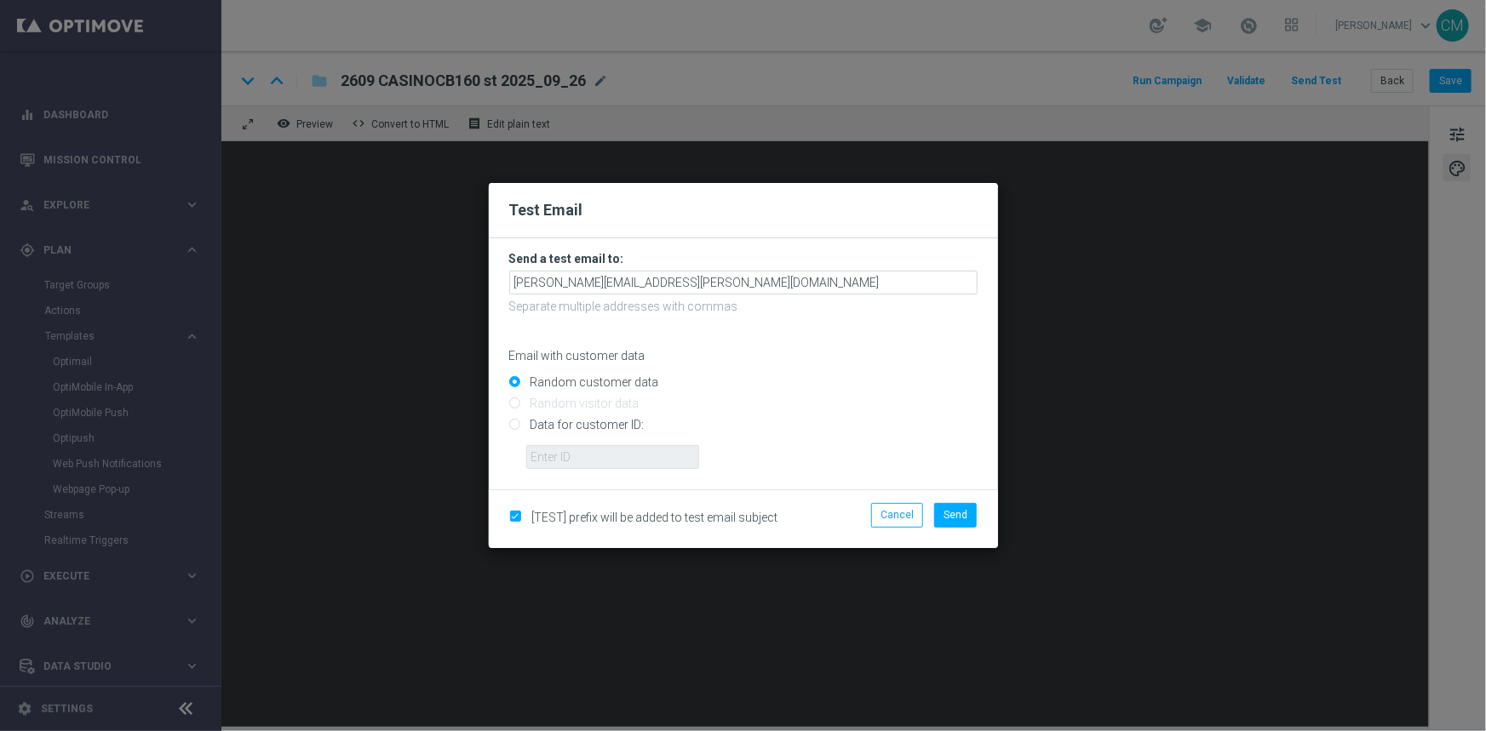
click at [765, 329] on div "Email with customer data" at bounding box center [743, 340] width 468 height 45
click at [978, 504] on li "Send" at bounding box center [955, 515] width 51 height 24
click at [966, 509] on span "Send" at bounding box center [955, 515] width 24 height 12
click at [959, 510] on span "Send" at bounding box center [955, 515] width 24 height 12
click at [635, 523] on span "[TEST] prefix will be added to test email subject" at bounding box center [655, 518] width 246 height 14
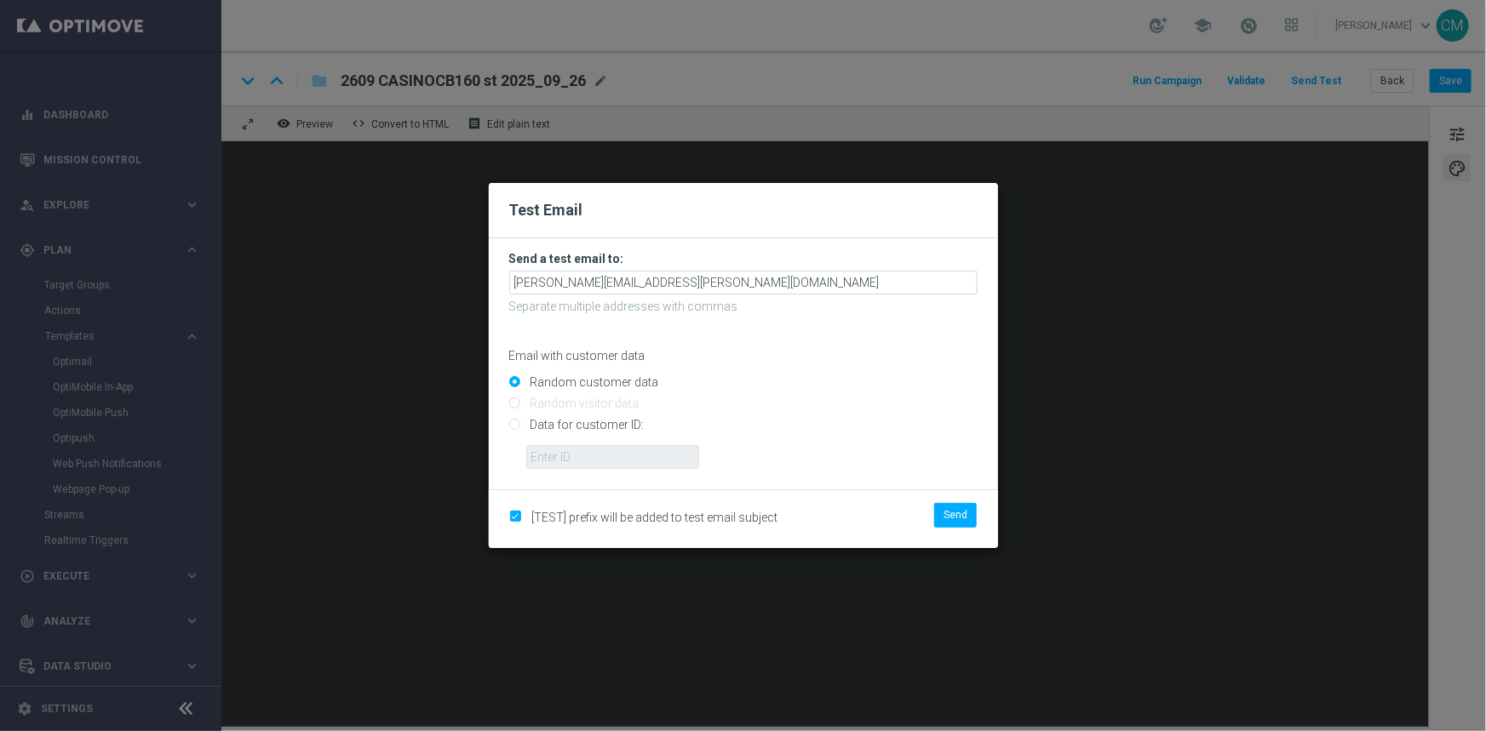
click at [504, 509] on div "[TEST] prefix will be added to test email subject" at bounding box center [660, 519] width 329 height 20
click at [512, 512] on input "checkbox" at bounding box center [514, 517] width 11 height 11
checkbox input "false"
click at [951, 509] on span "Send" at bounding box center [955, 515] width 24 height 12
